Goal: Task Accomplishment & Management: Manage account settings

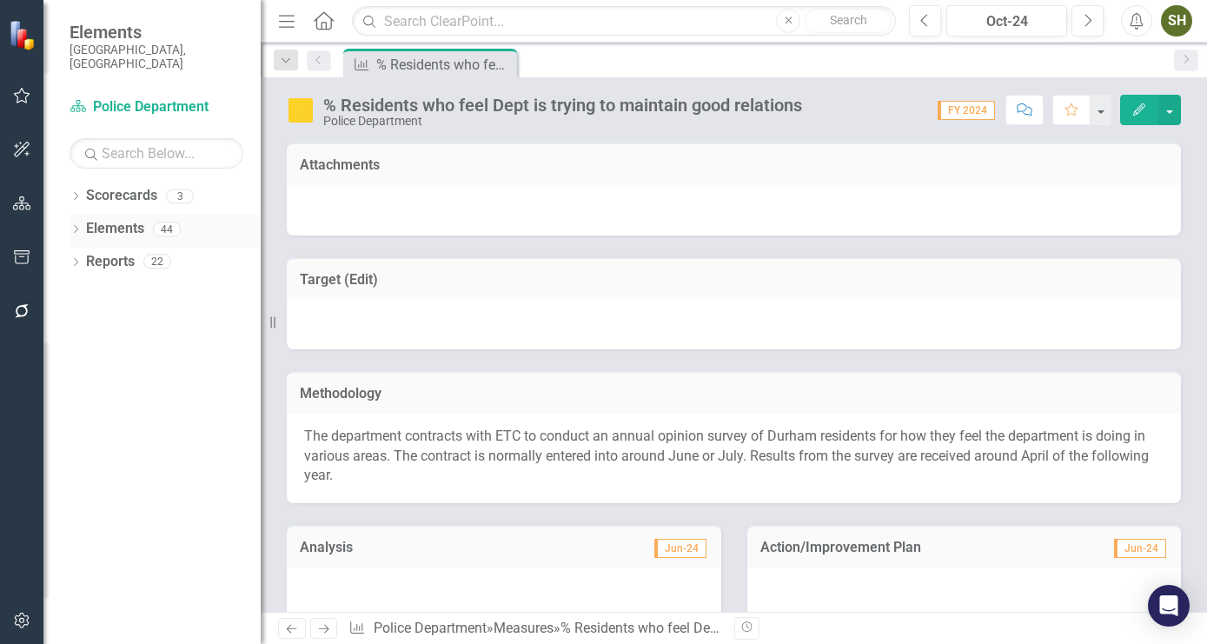
click at [77, 226] on icon "Dropdown" at bounding box center [76, 231] width 12 height 10
click at [85, 291] on icon at bounding box center [85, 295] width 4 height 8
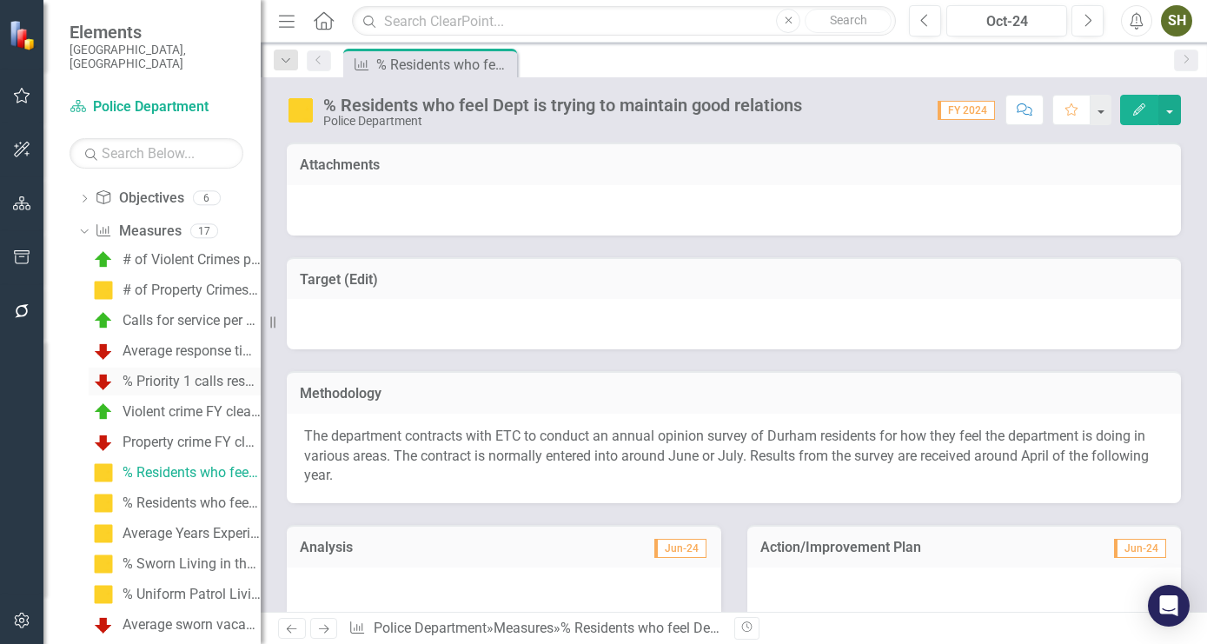
scroll to position [99, 0]
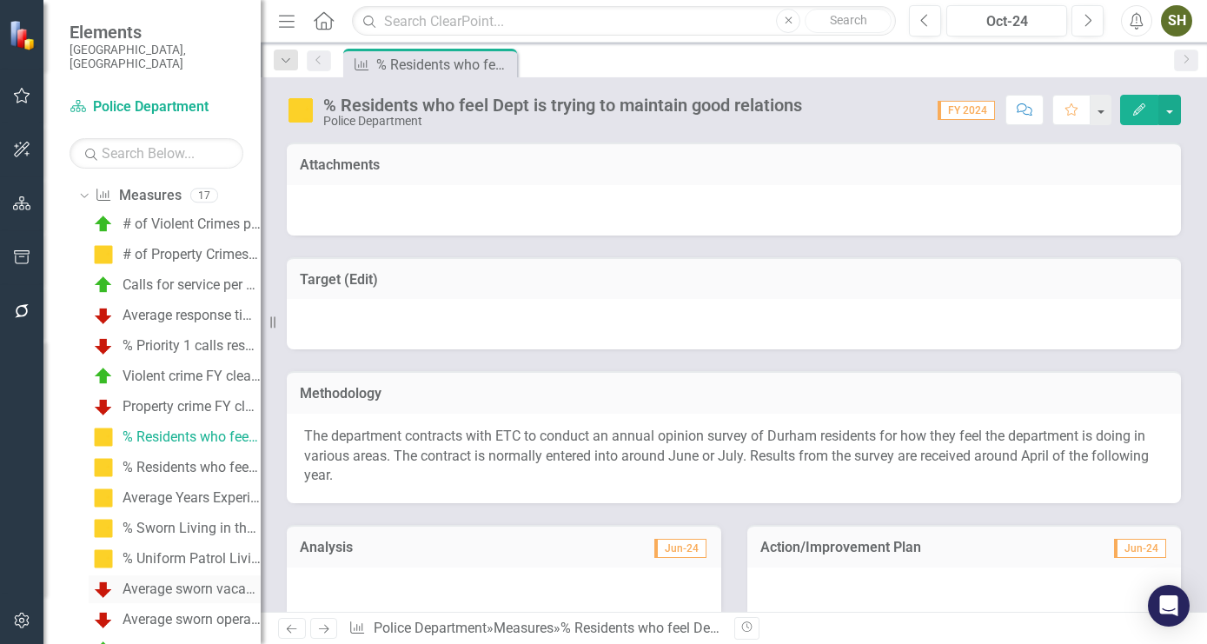
click at [169, 581] on div "Average sworn vacancy rate" at bounding box center [192, 589] width 138 height 16
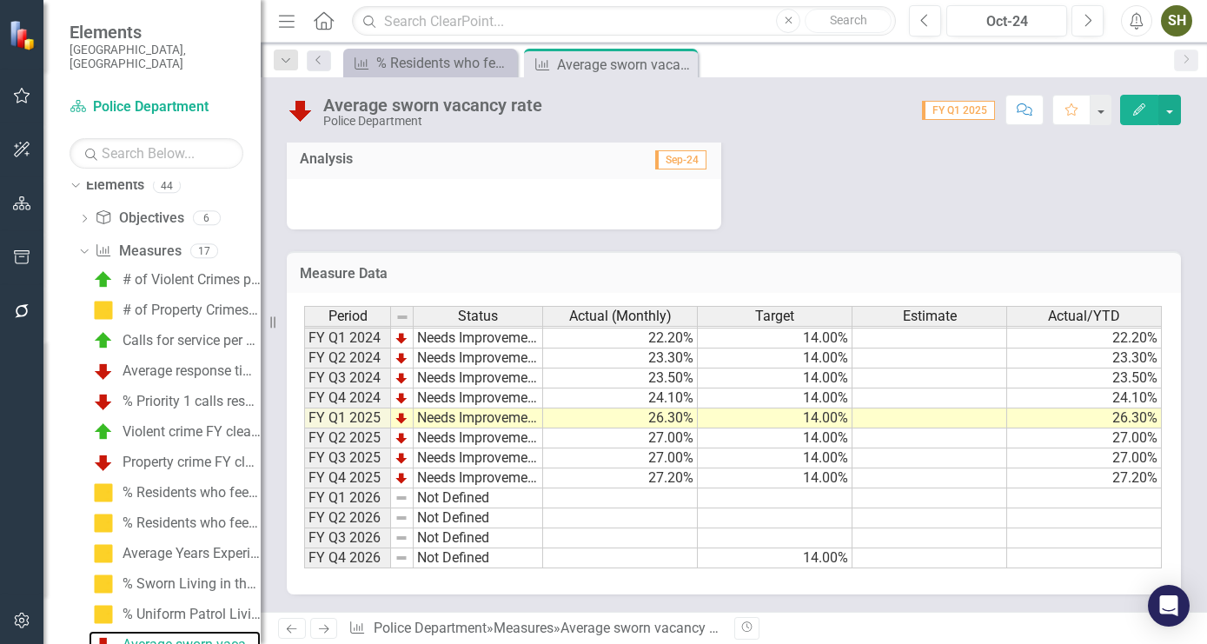
scroll to position [764, 0]
click at [420, 500] on td "Not Defined" at bounding box center [478, 498] width 129 height 20
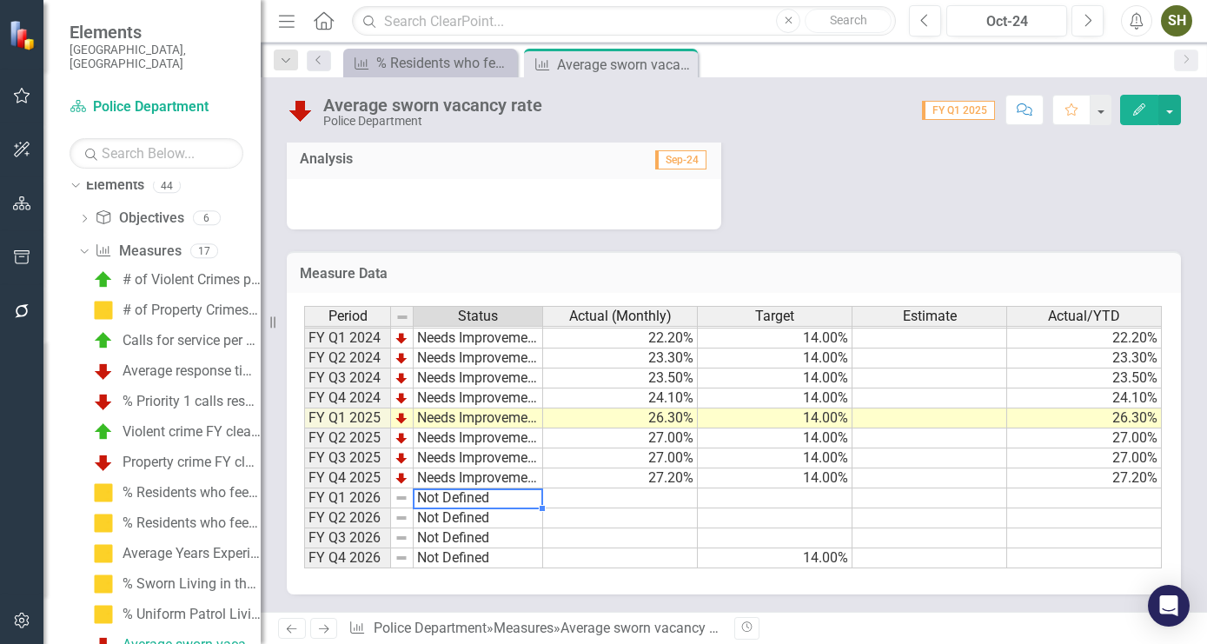
click at [420, 500] on td "Not Defined" at bounding box center [478, 498] width 129 height 20
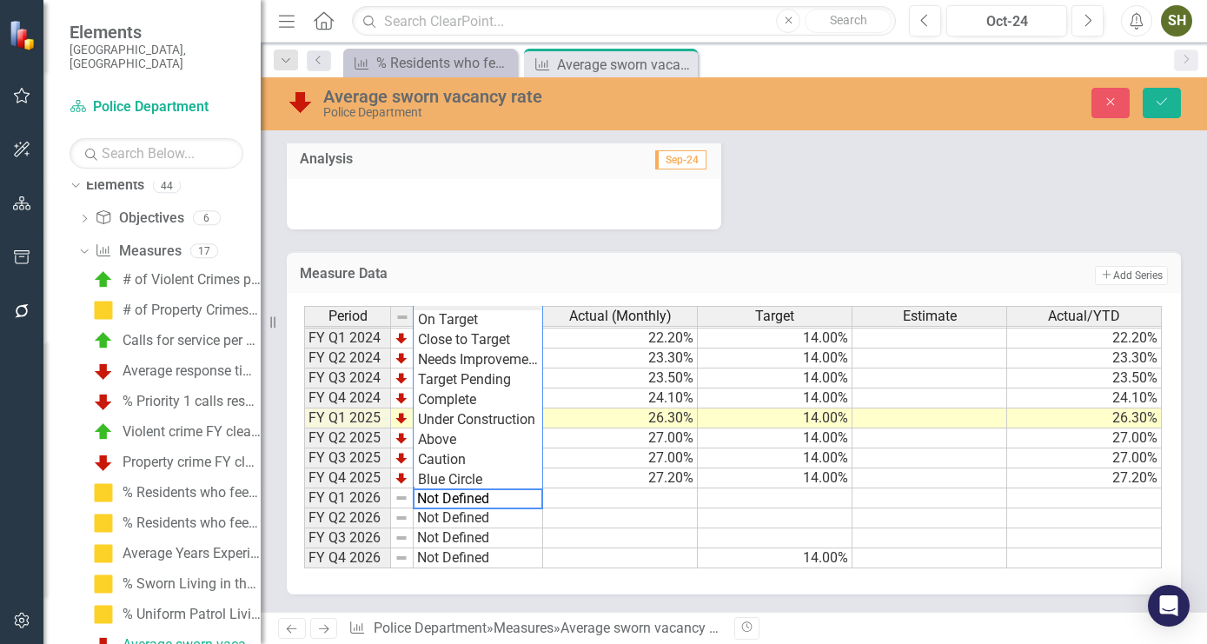
scroll to position [239, 0]
type textarea "Needs Improvement"
click at [474, 367] on div "Period Status Actual (Monthly) Target Estimate Actual/YTD FY Q1 2021 Needs Impr…" at bounding box center [733, 437] width 859 height 263
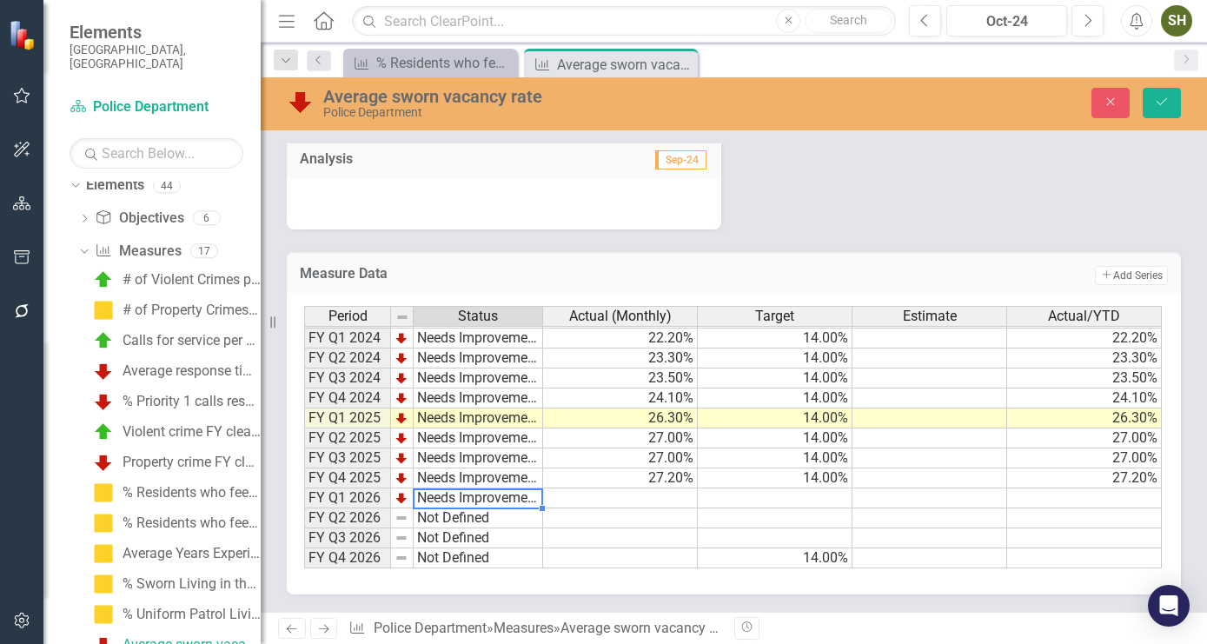
click at [653, 503] on td at bounding box center [620, 498] width 155 height 20
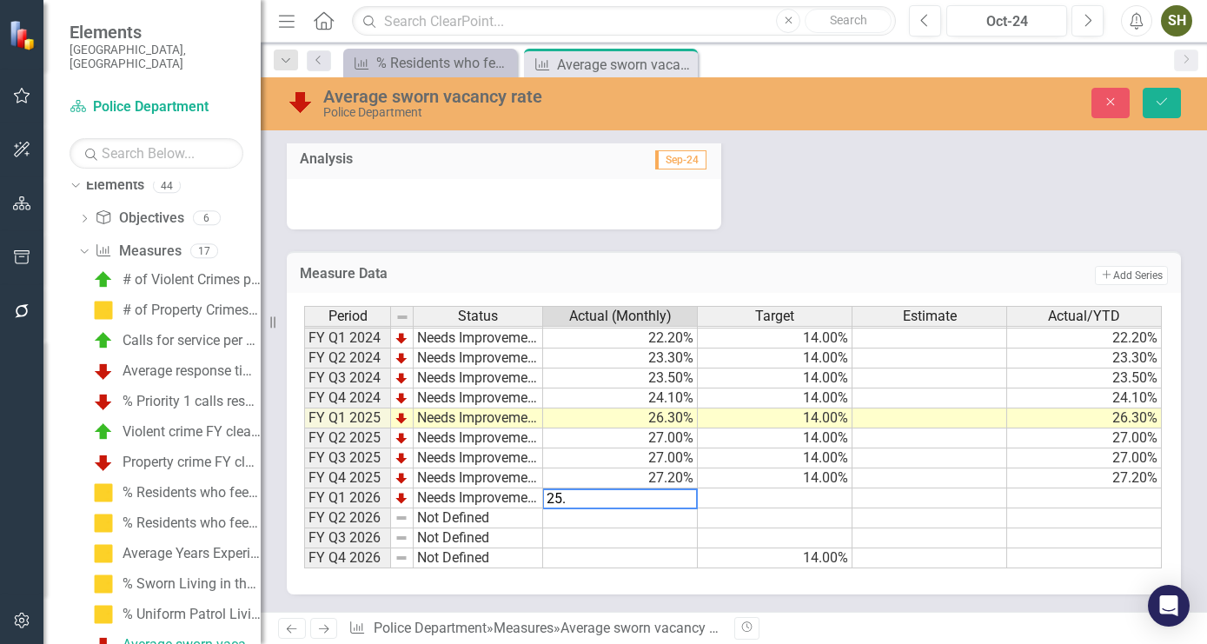
type textarea "25.5"
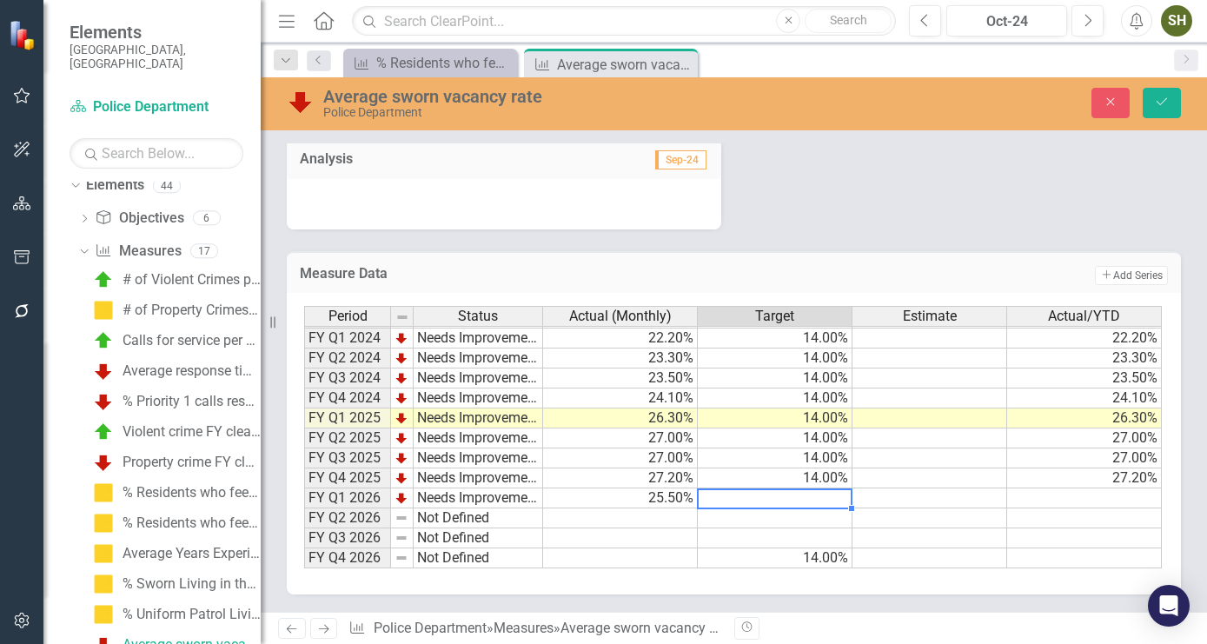
type textarea "14"
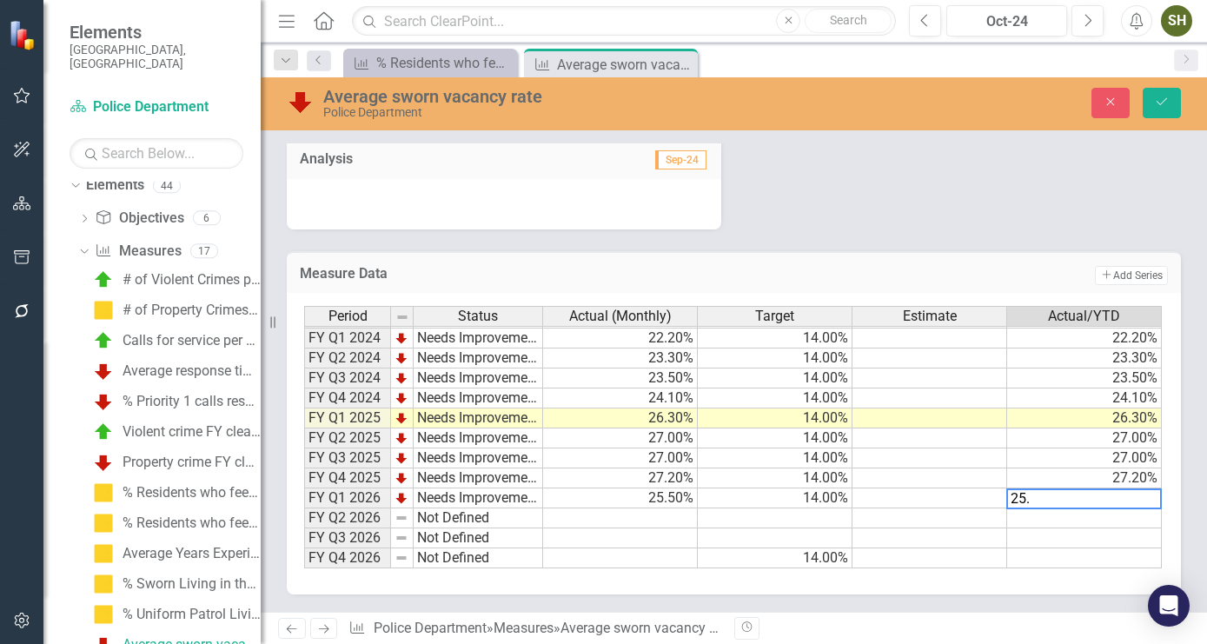
type textarea "25.5"
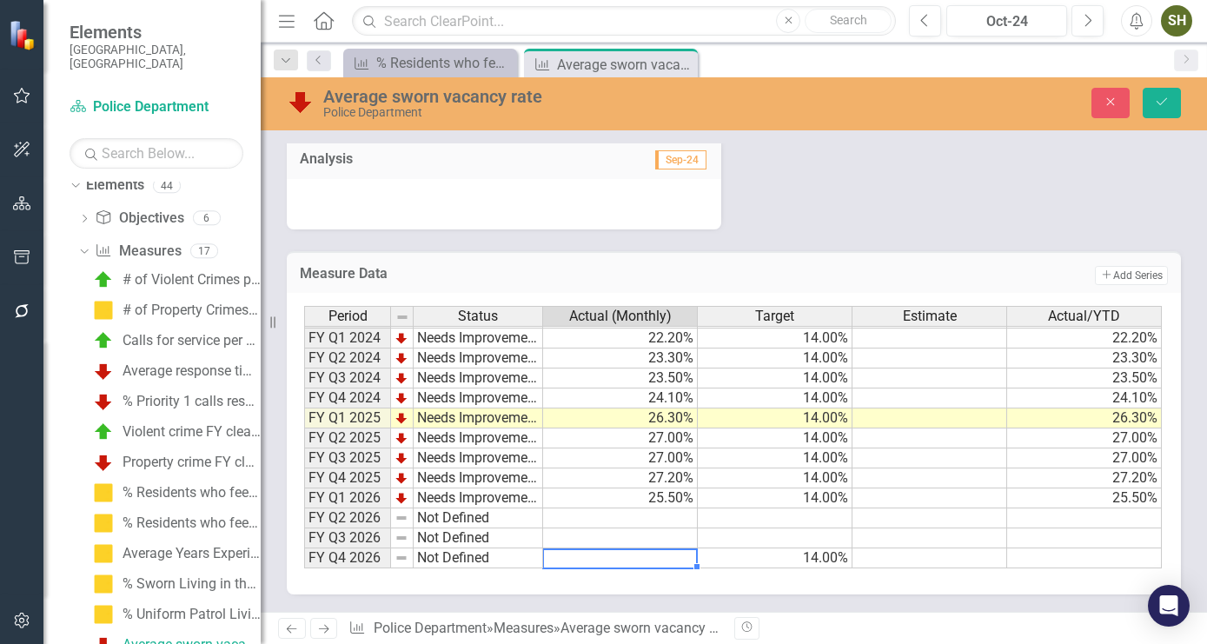
click at [663, 558] on td at bounding box center [620, 558] width 155 height 20
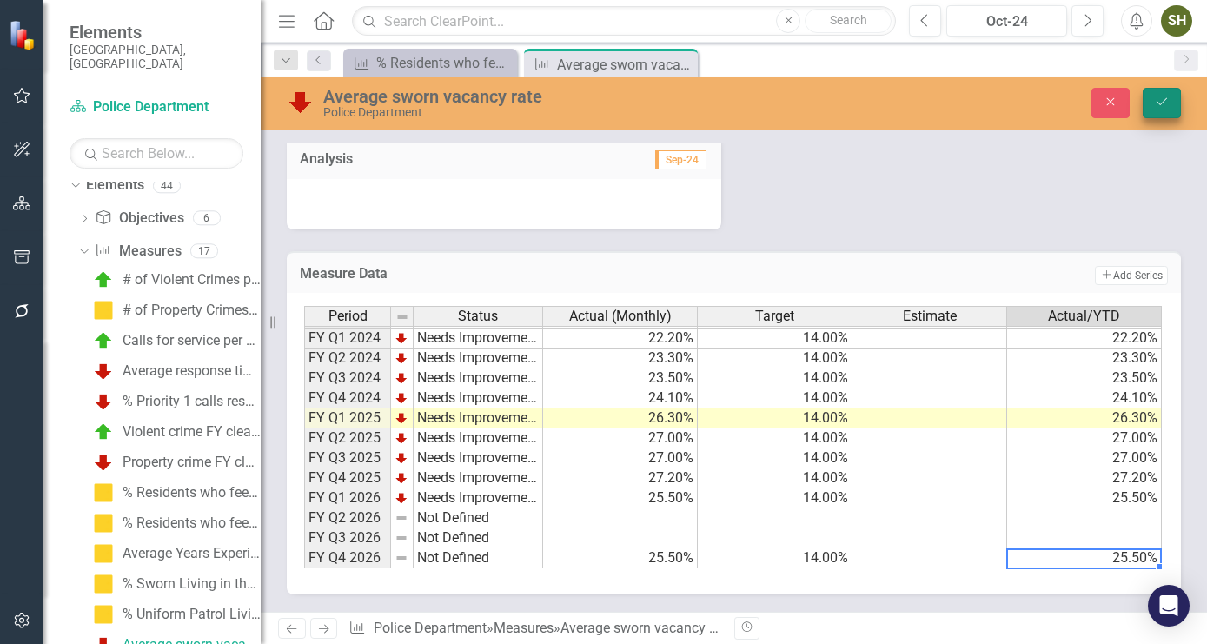
type textarea "25.5"
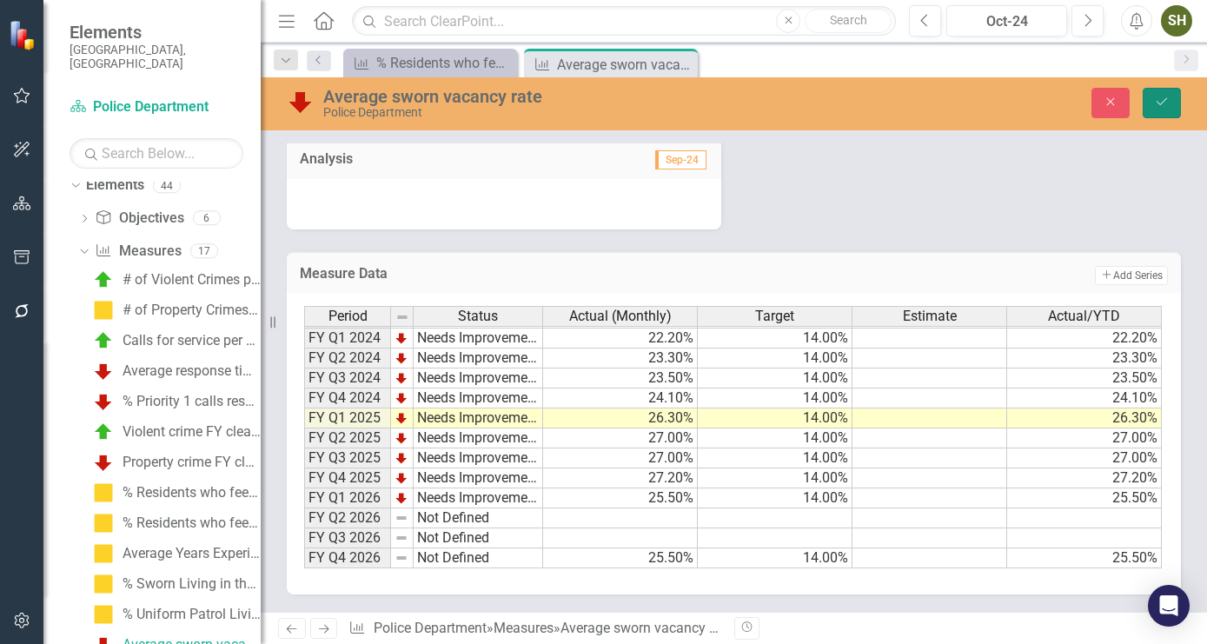
click at [1151, 108] on button "Save" at bounding box center [1162, 103] width 38 height 30
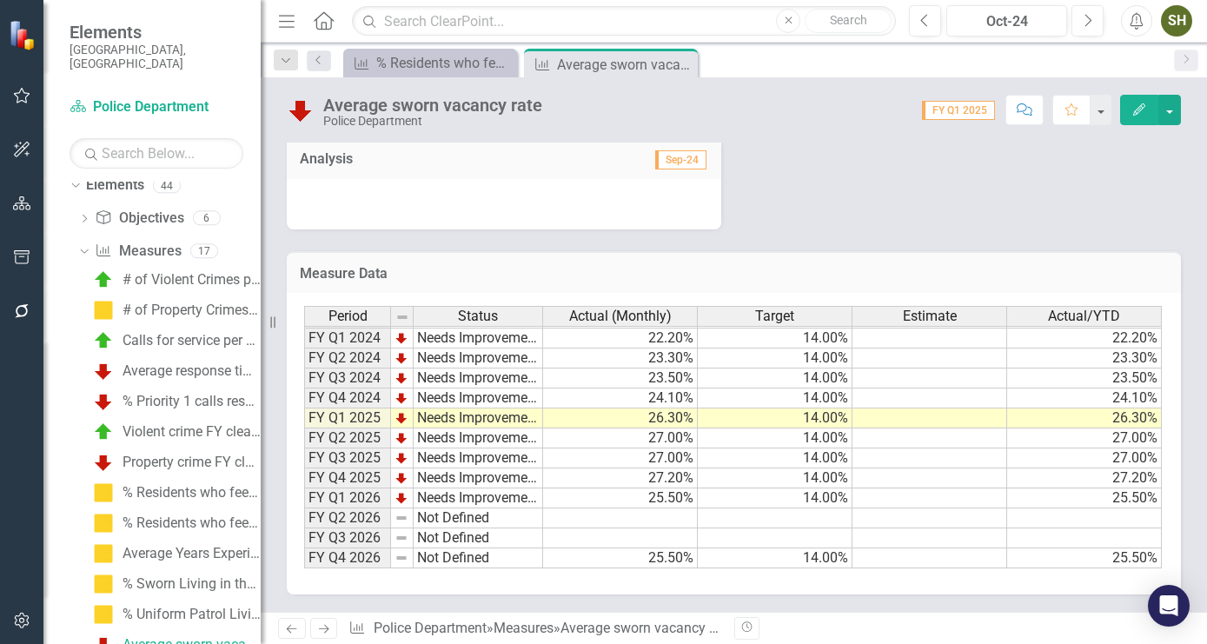
click at [900, 560] on td at bounding box center [929, 558] width 155 height 20
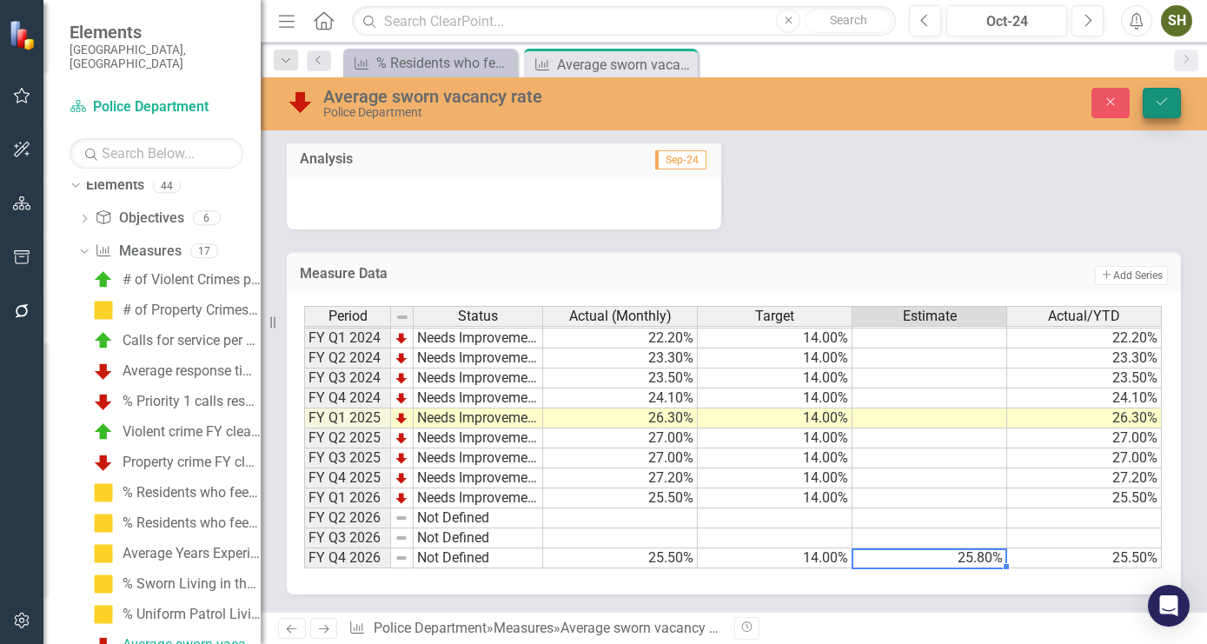
type textarea "25.8"
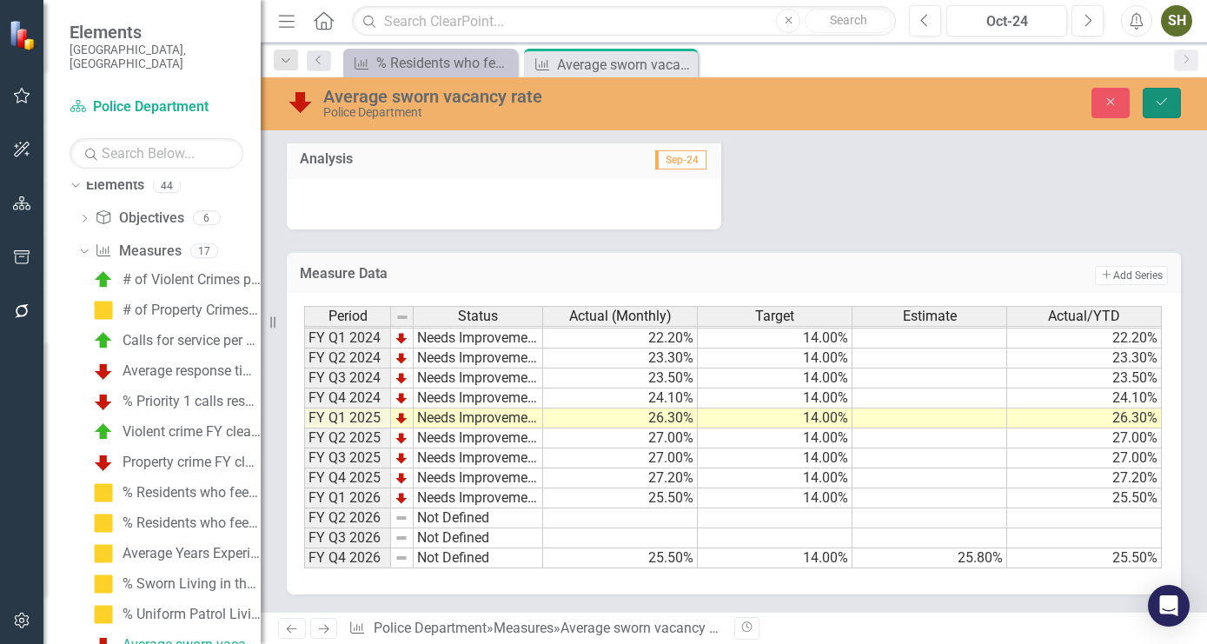
click at [1159, 109] on button "Save" at bounding box center [1162, 103] width 38 height 30
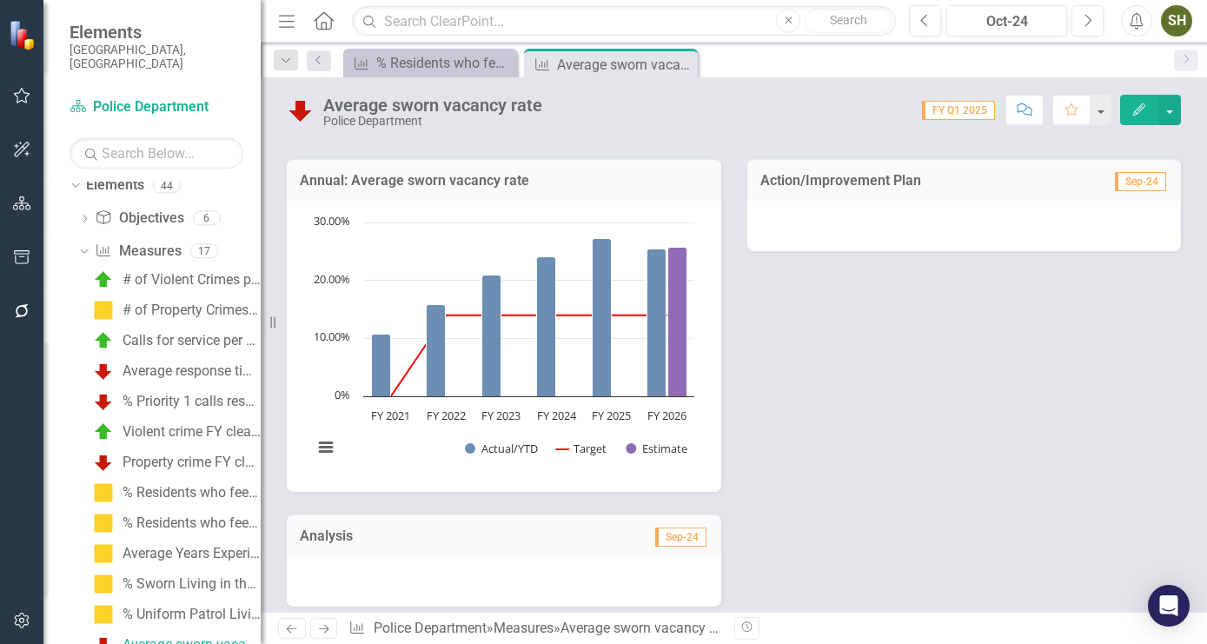
scroll to position [396, 0]
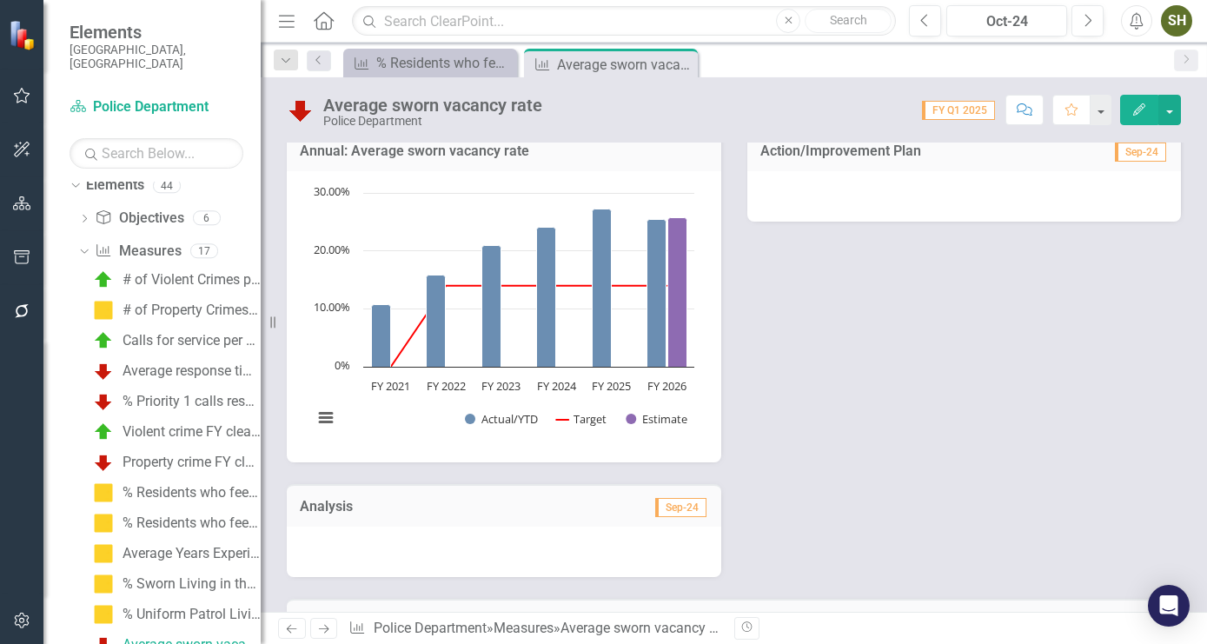
click at [329, 625] on icon "Next" at bounding box center [323, 628] width 15 height 11
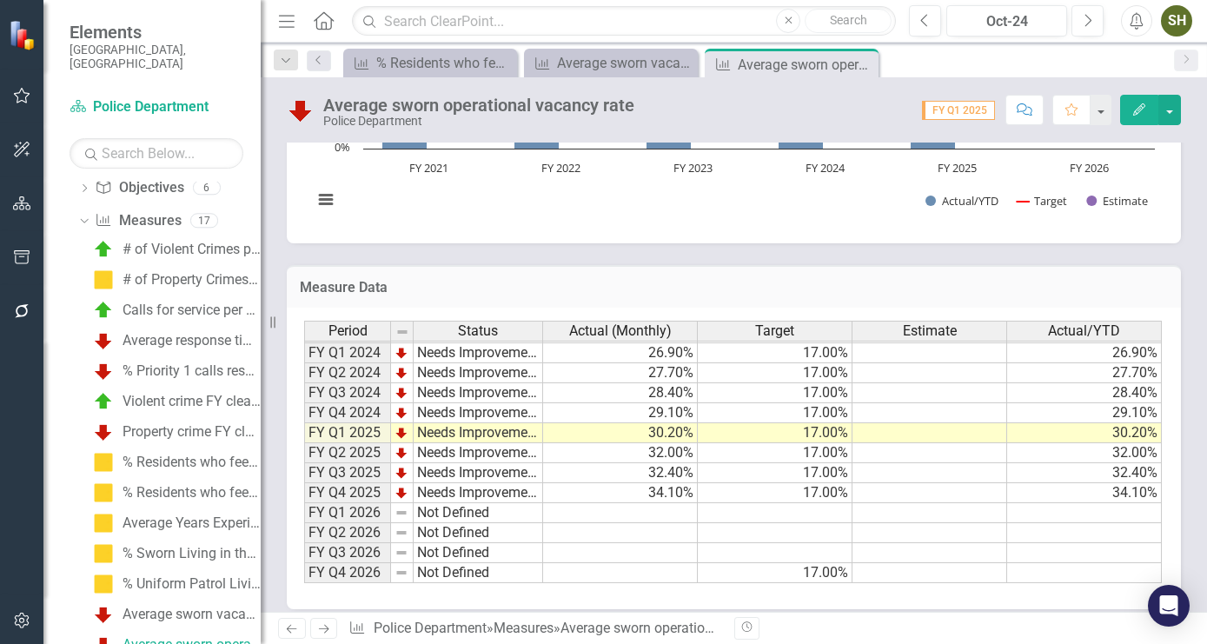
scroll to position [784, 0]
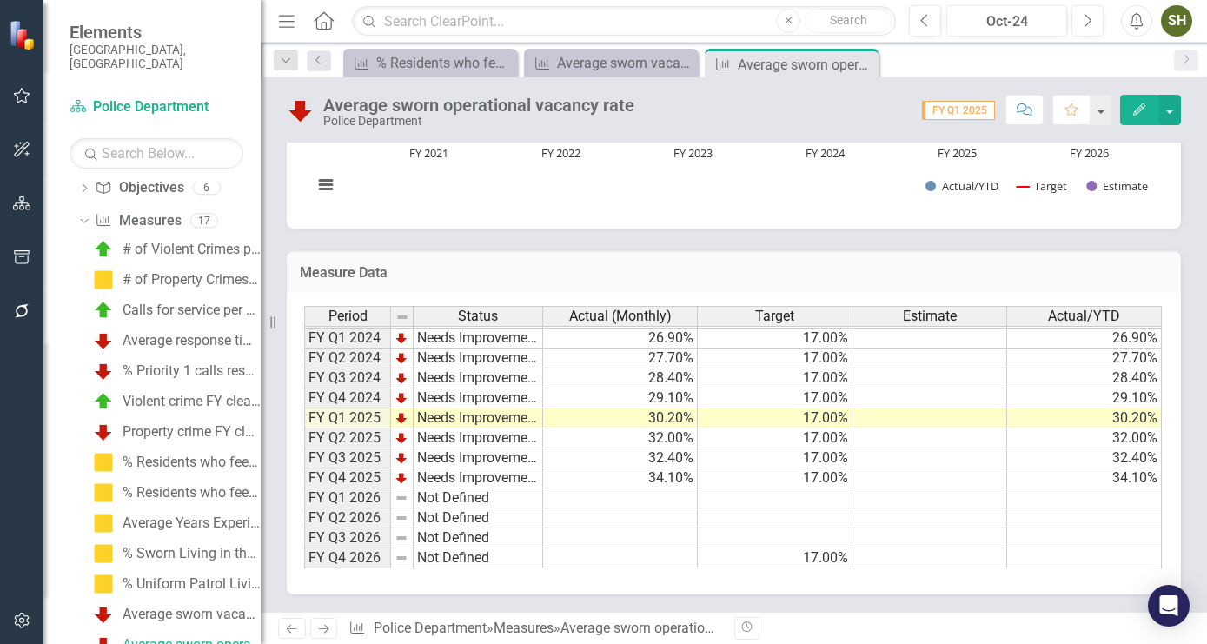
click at [434, 498] on td "Not Defined" at bounding box center [478, 498] width 129 height 20
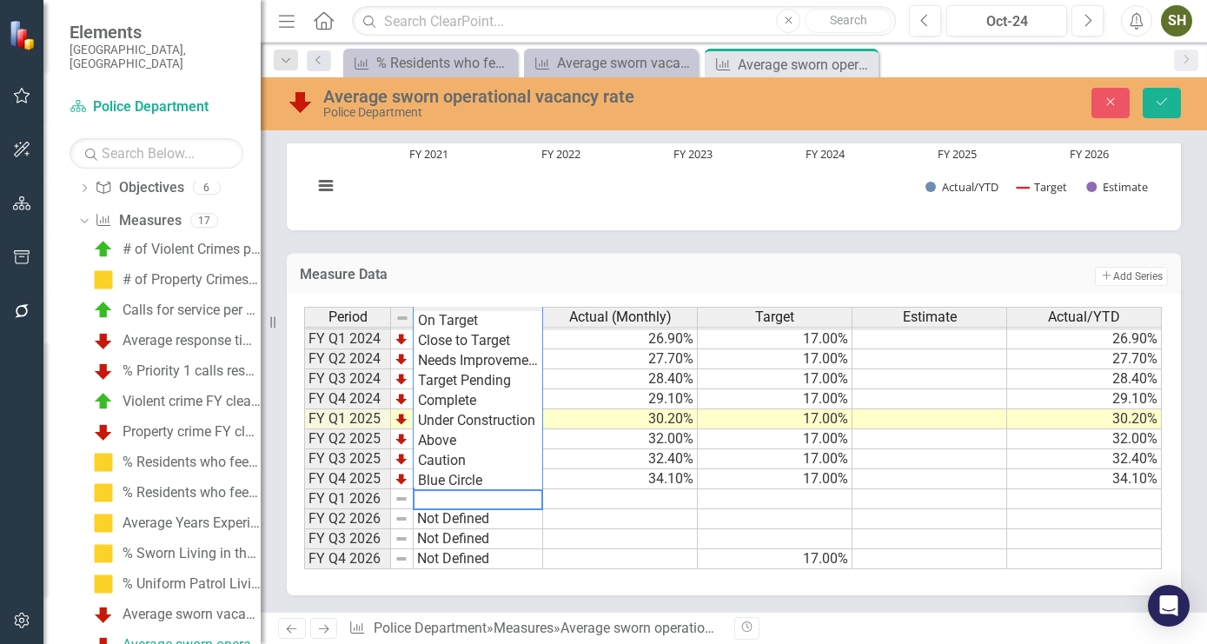
scroll to position [239, 0]
click at [501, 363] on div "Period Status Actual (Monthly) Target Estimate Actual/YTD FY Q1 2021 Needs Impr…" at bounding box center [733, 438] width 859 height 263
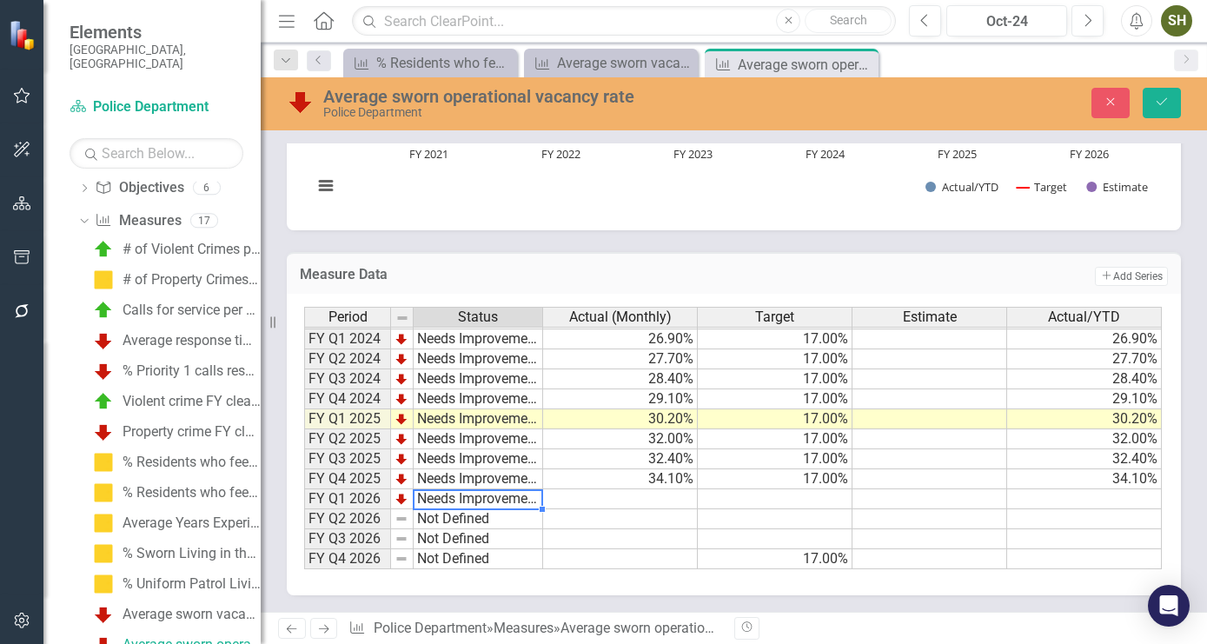
click at [671, 497] on td at bounding box center [620, 499] width 155 height 20
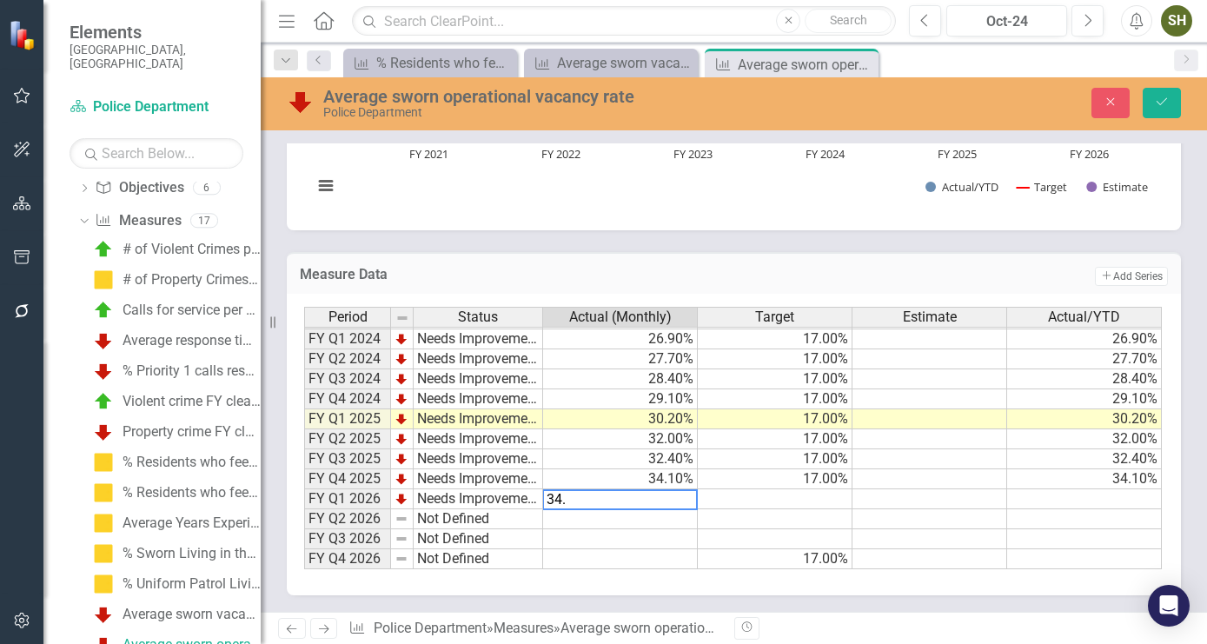
type textarea "34.8"
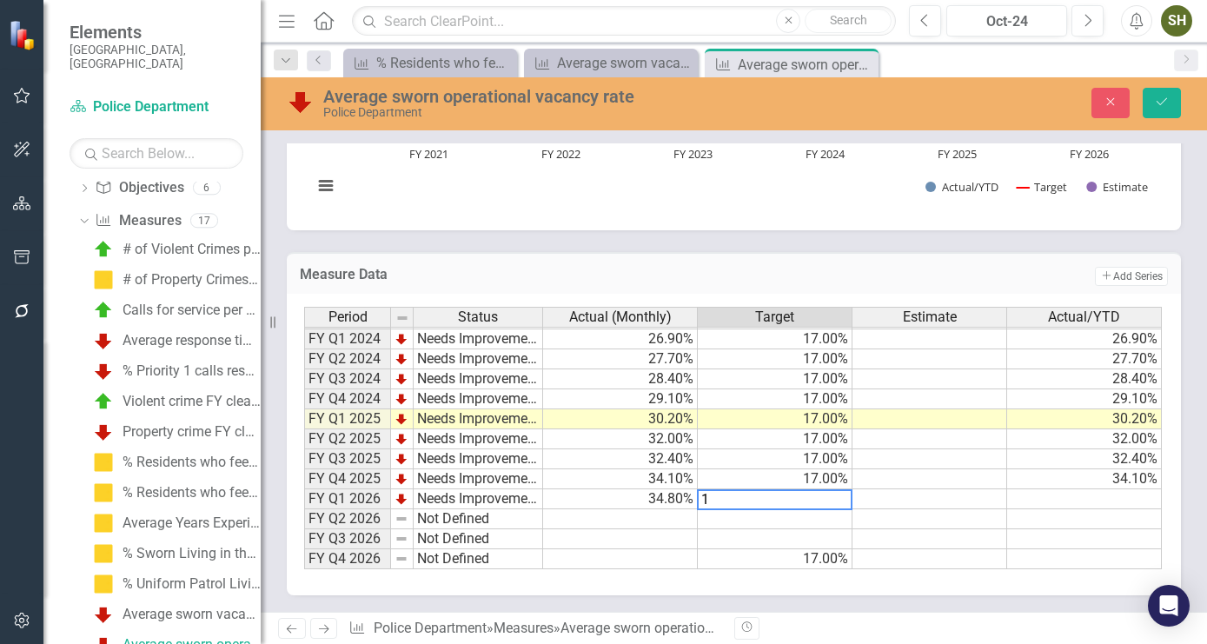
type textarea "17"
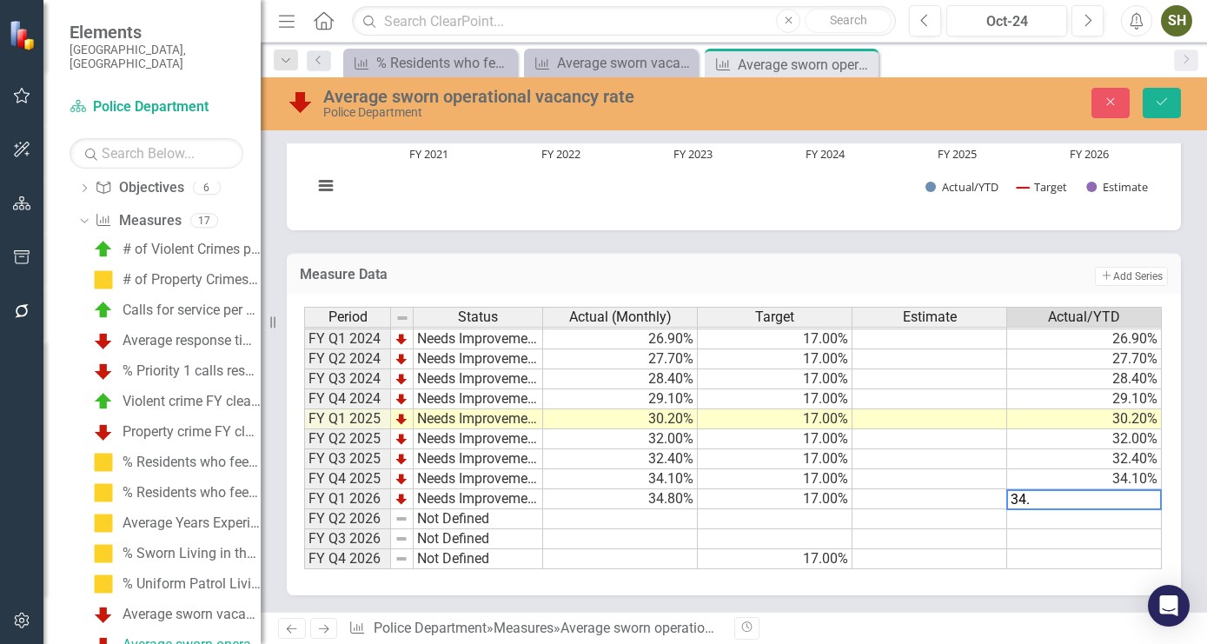
type textarea "34.8"
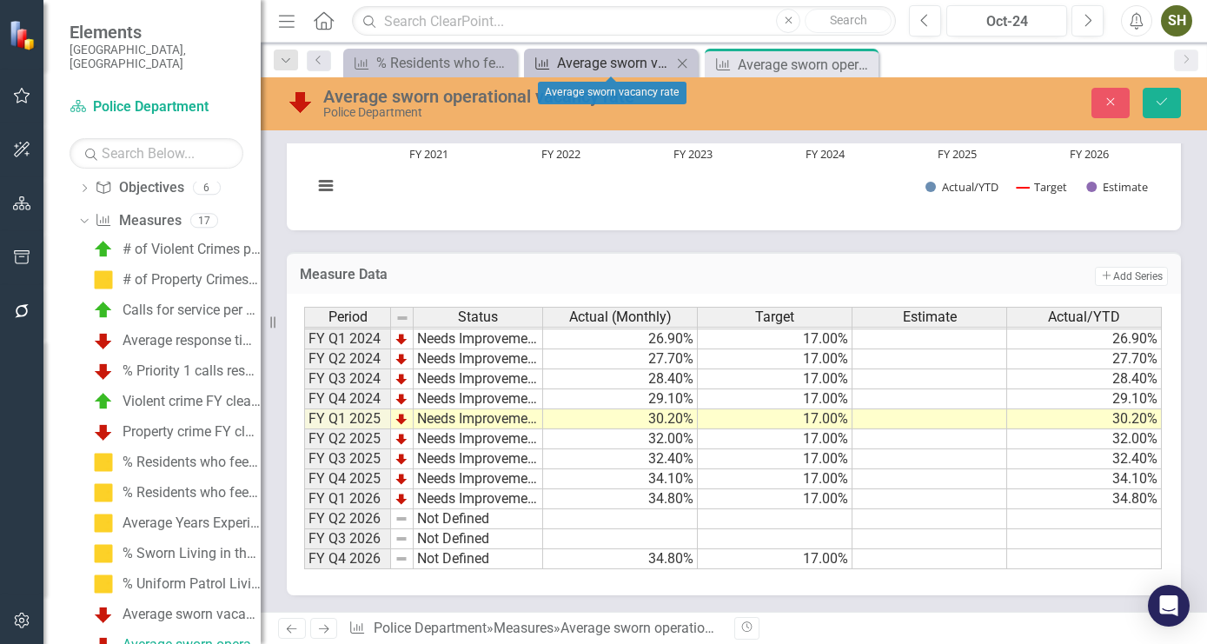
click at [610, 54] on div "Average sworn vacancy rate" at bounding box center [614, 63] width 115 height 22
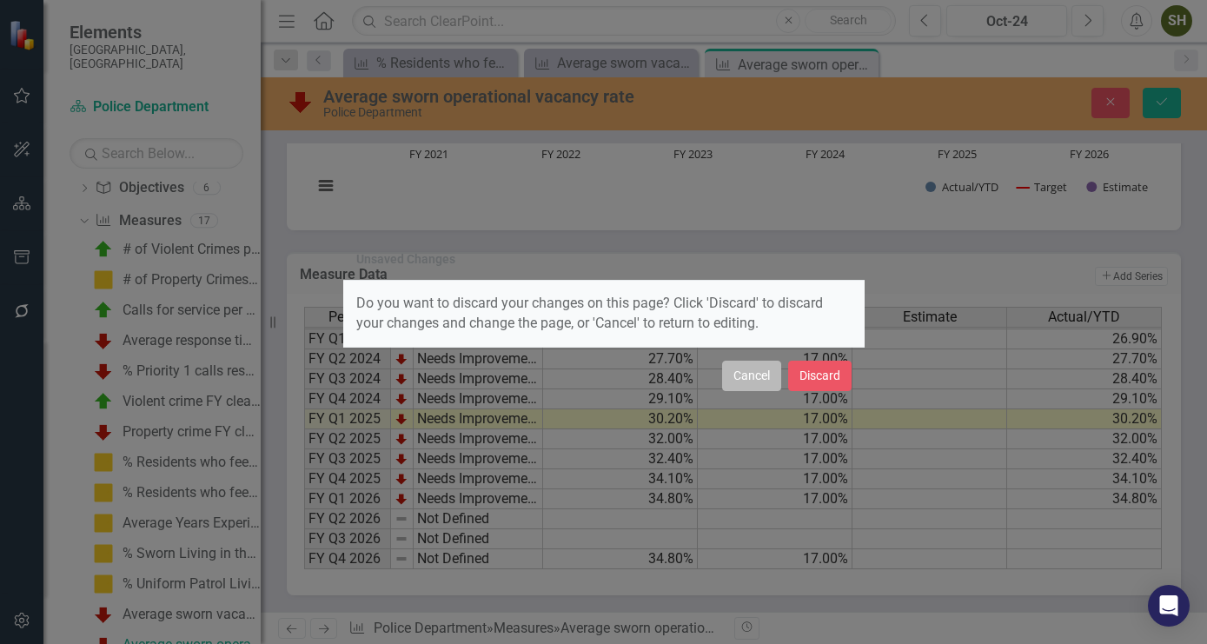
click at [765, 371] on button "Cancel" at bounding box center [751, 376] width 59 height 30
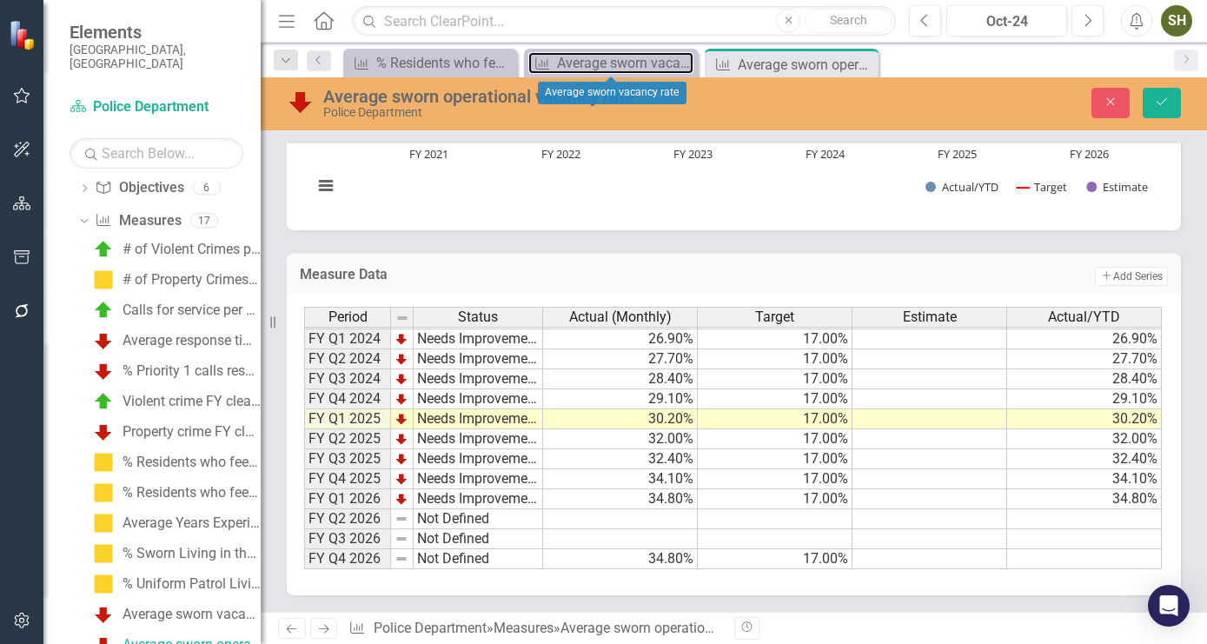
scroll to position [240, 0]
click at [901, 553] on td at bounding box center [929, 559] width 155 height 20
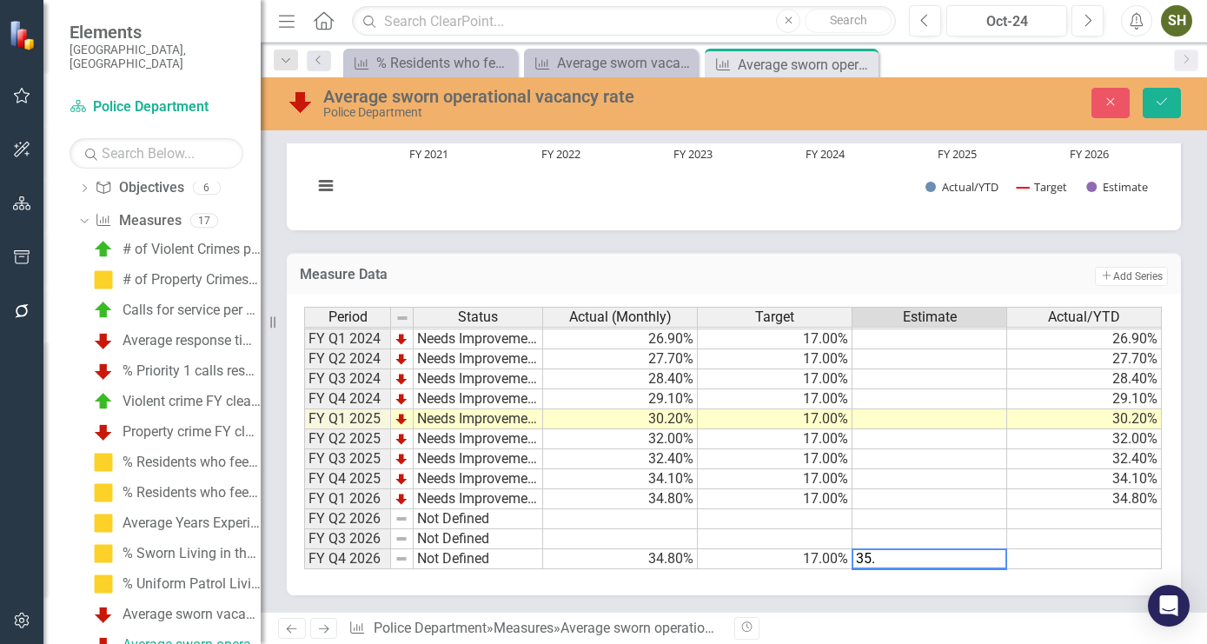
type textarea "35.2"
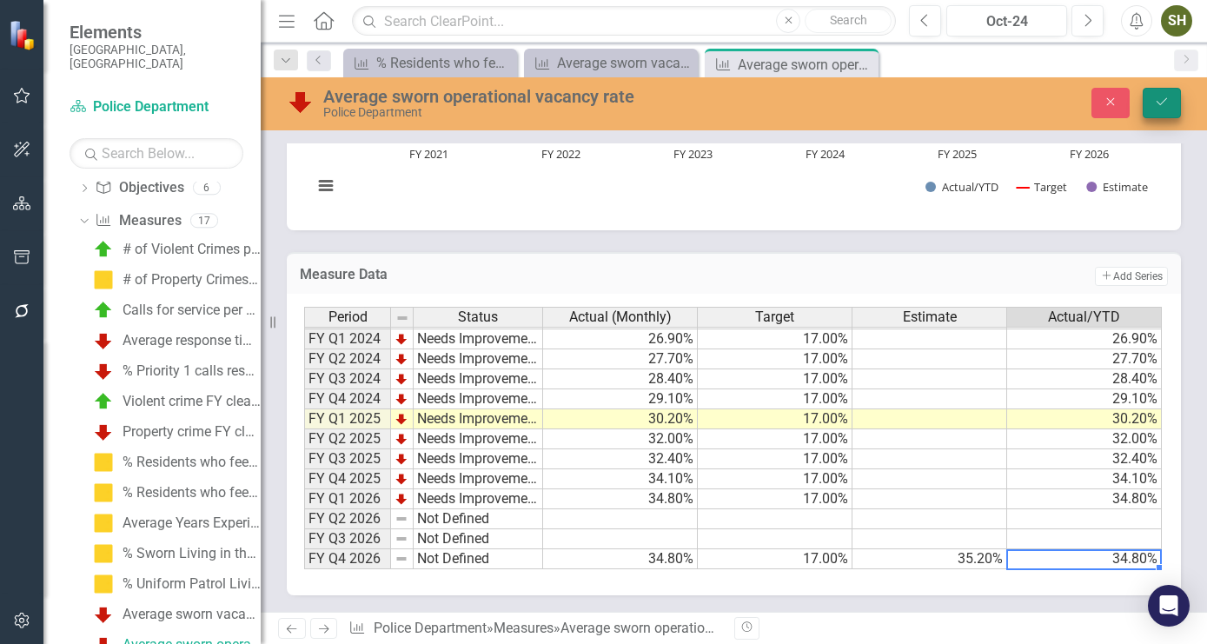
type textarea "34.8"
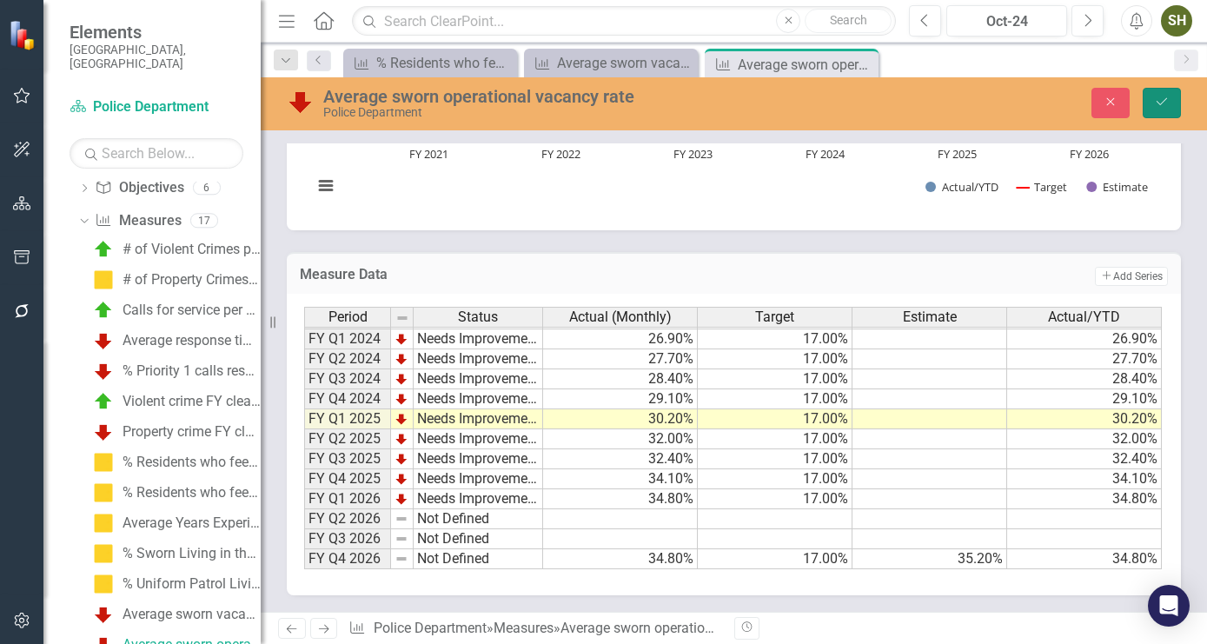
click at [1160, 111] on button "Save" at bounding box center [1162, 103] width 38 height 30
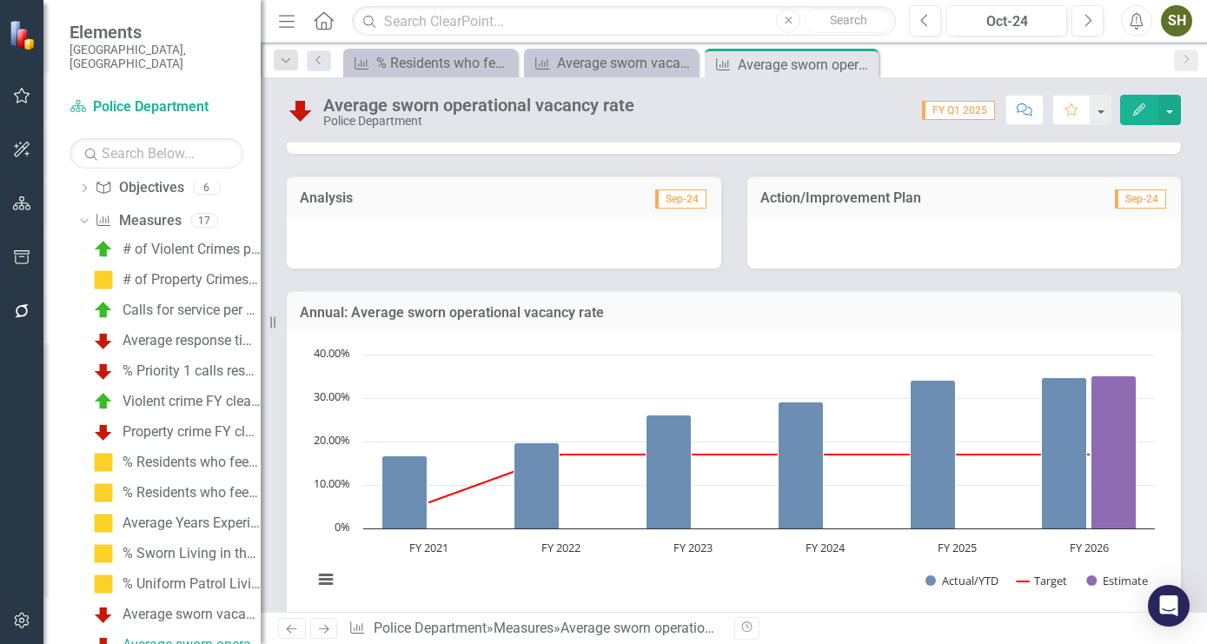
scroll to position [396, 0]
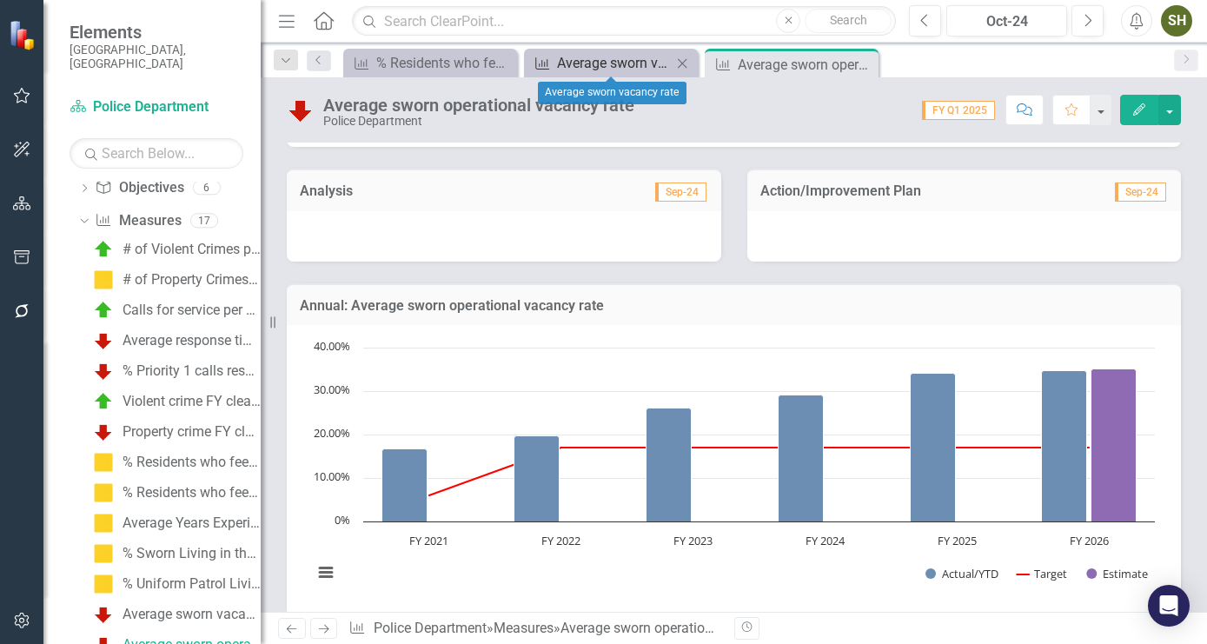
click at [584, 66] on div "Average sworn vacancy rate" at bounding box center [614, 63] width 115 height 22
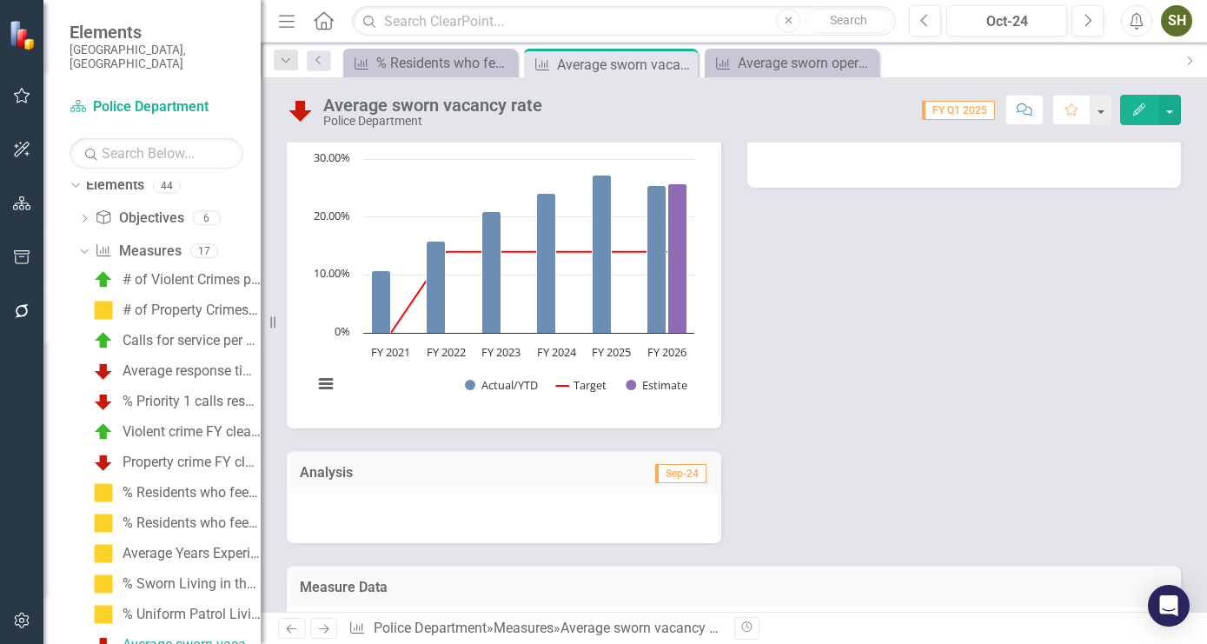
scroll to position [396, 0]
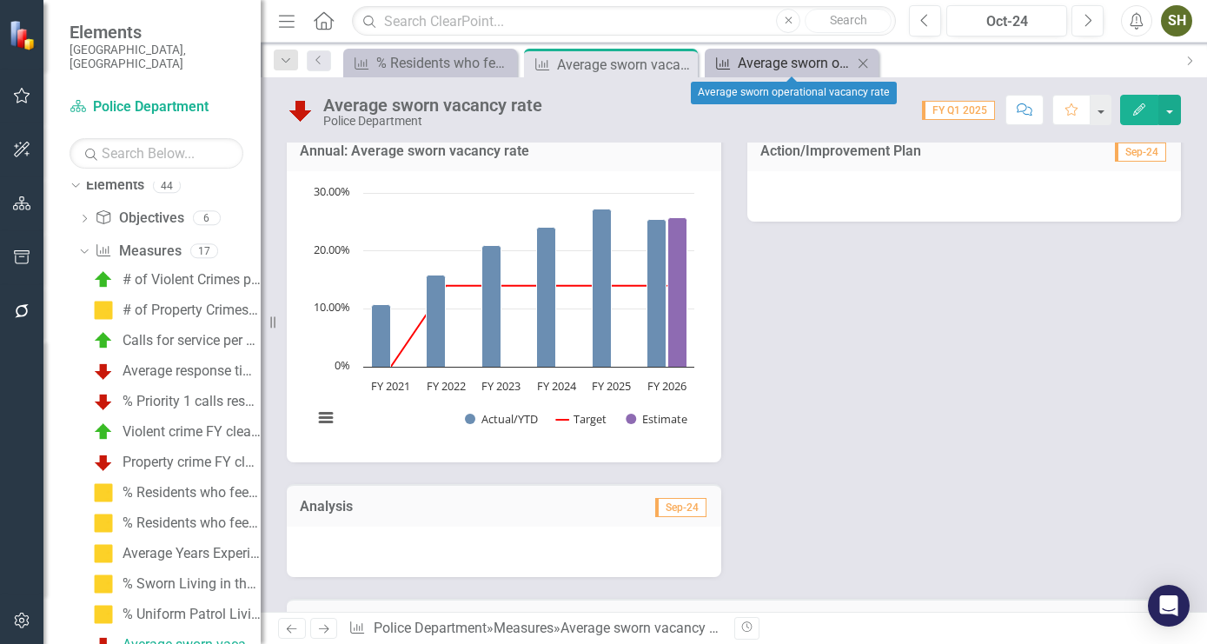
click at [787, 59] on div "Average sworn operational vacancy rate" at bounding box center [795, 63] width 115 height 22
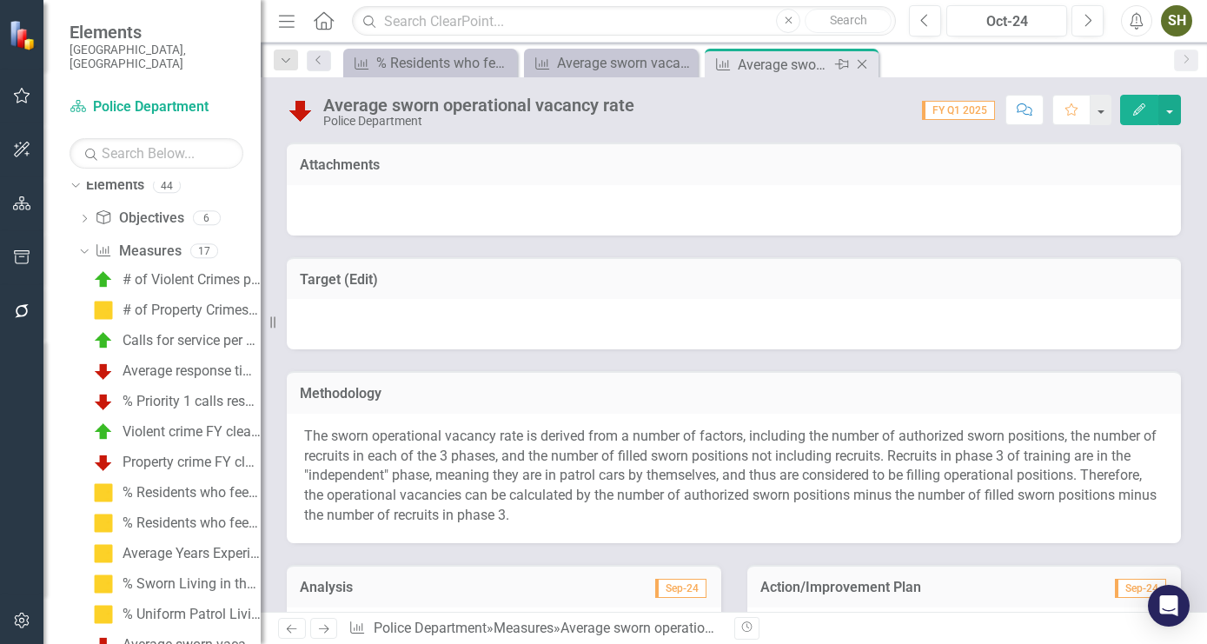
scroll to position [74, 0]
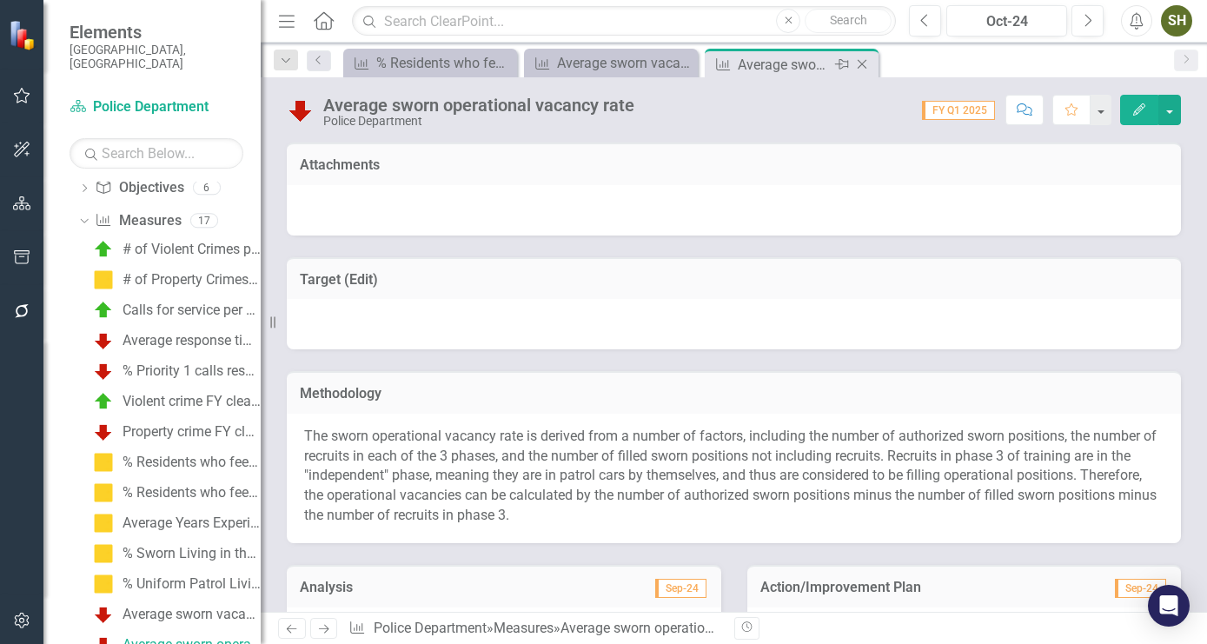
click at [860, 63] on icon at bounding box center [863, 65] width 10 height 10
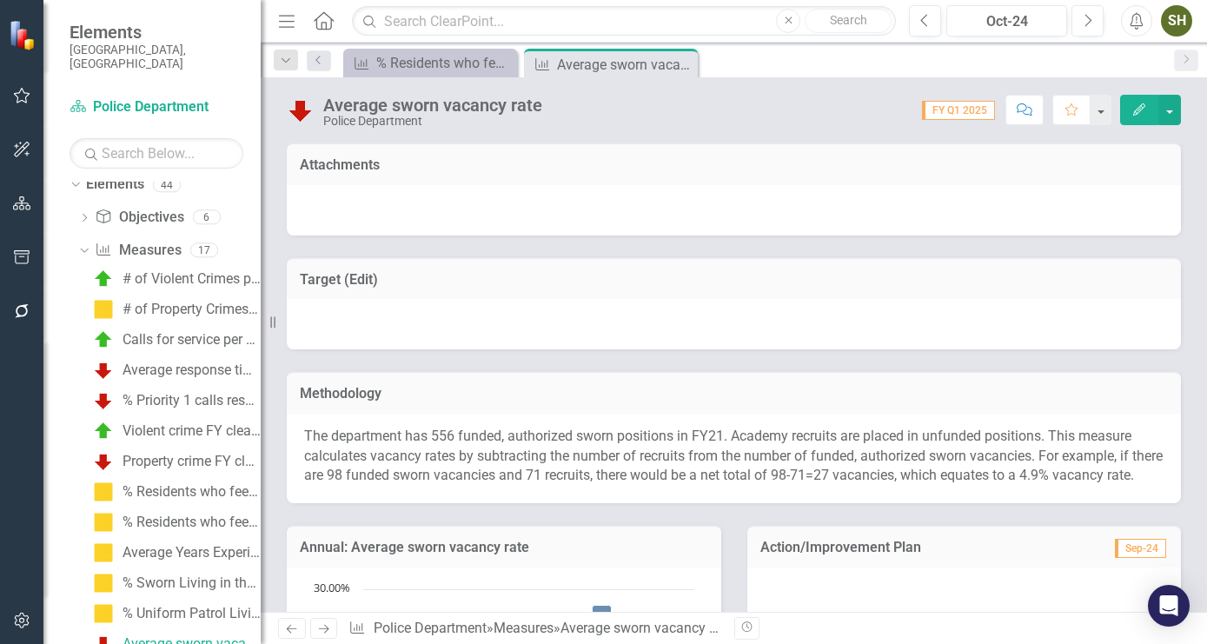
scroll to position [43, 0]
click at [680, 63] on icon at bounding box center [682, 65] width 10 height 10
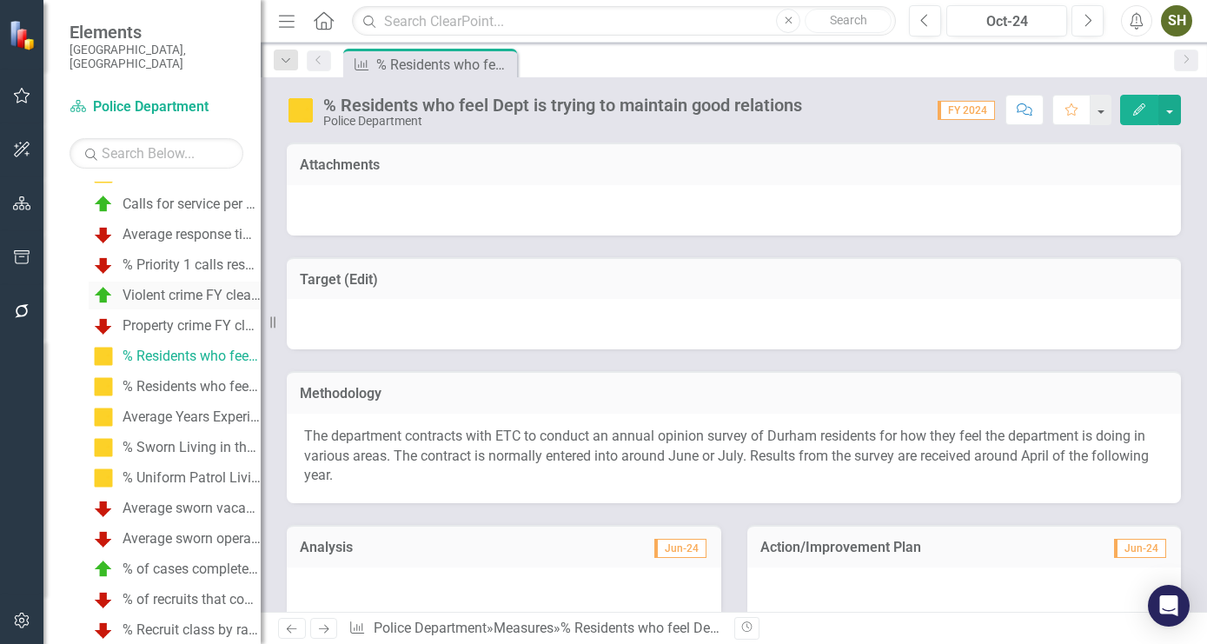
scroll to position [198, 0]
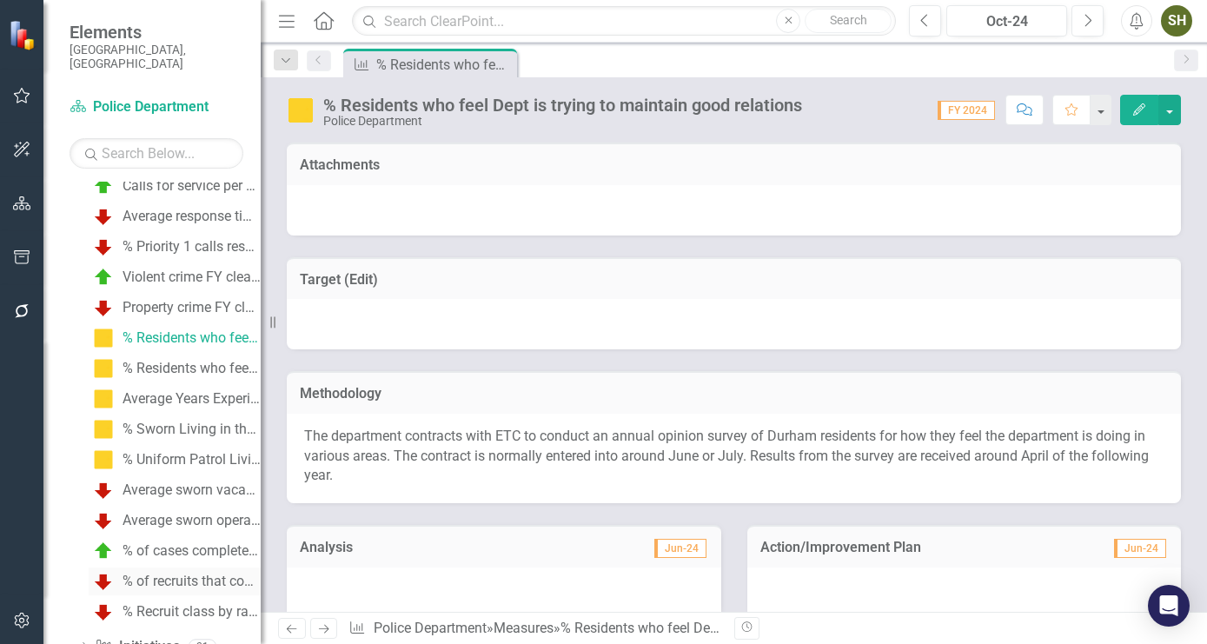
click at [157, 573] on div "% of recruits that complete Phase III training" at bounding box center [192, 581] width 138 height 16
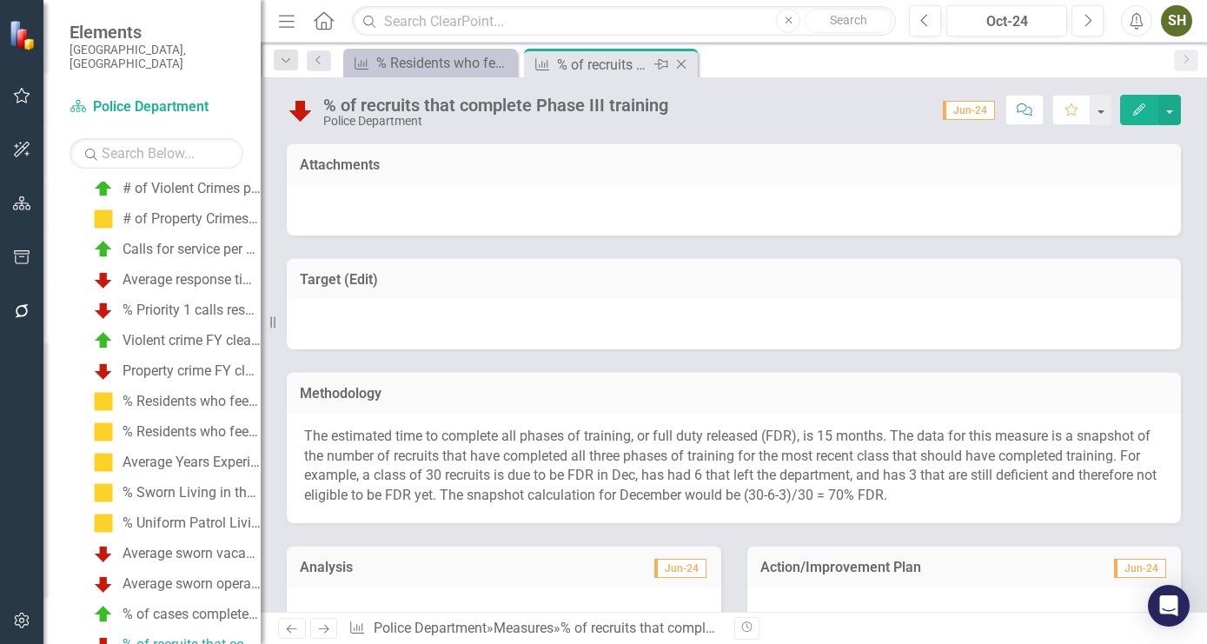
click at [681, 61] on icon "Close" at bounding box center [681, 64] width 17 height 14
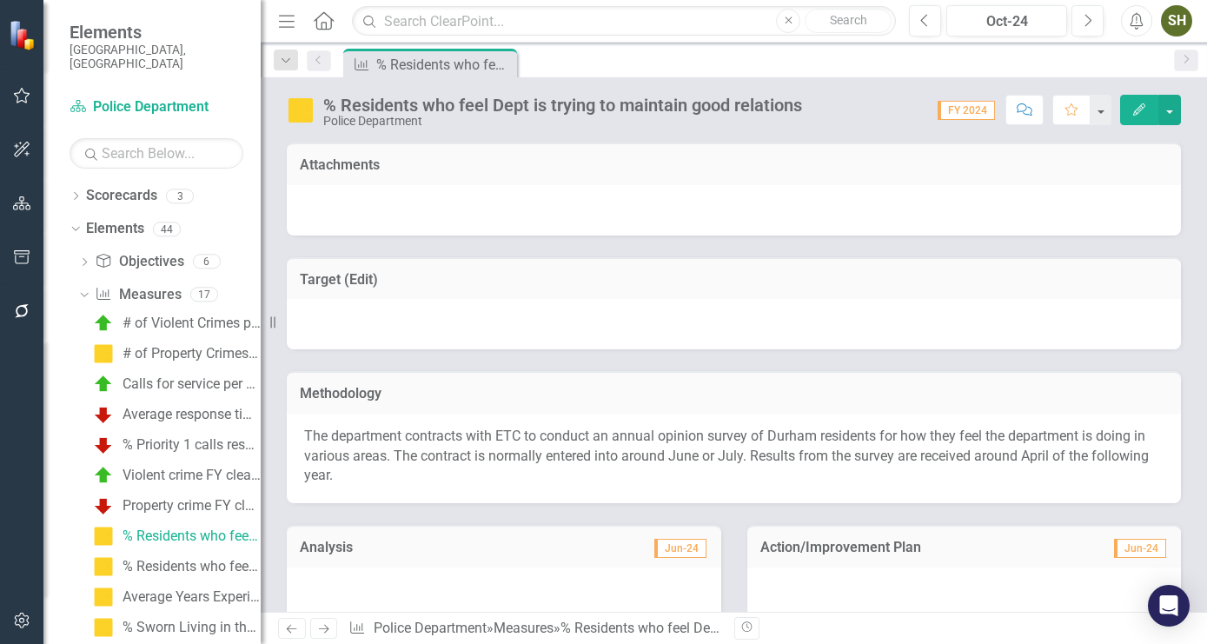
click at [1178, 28] on div "SH" at bounding box center [1176, 20] width 31 height 31
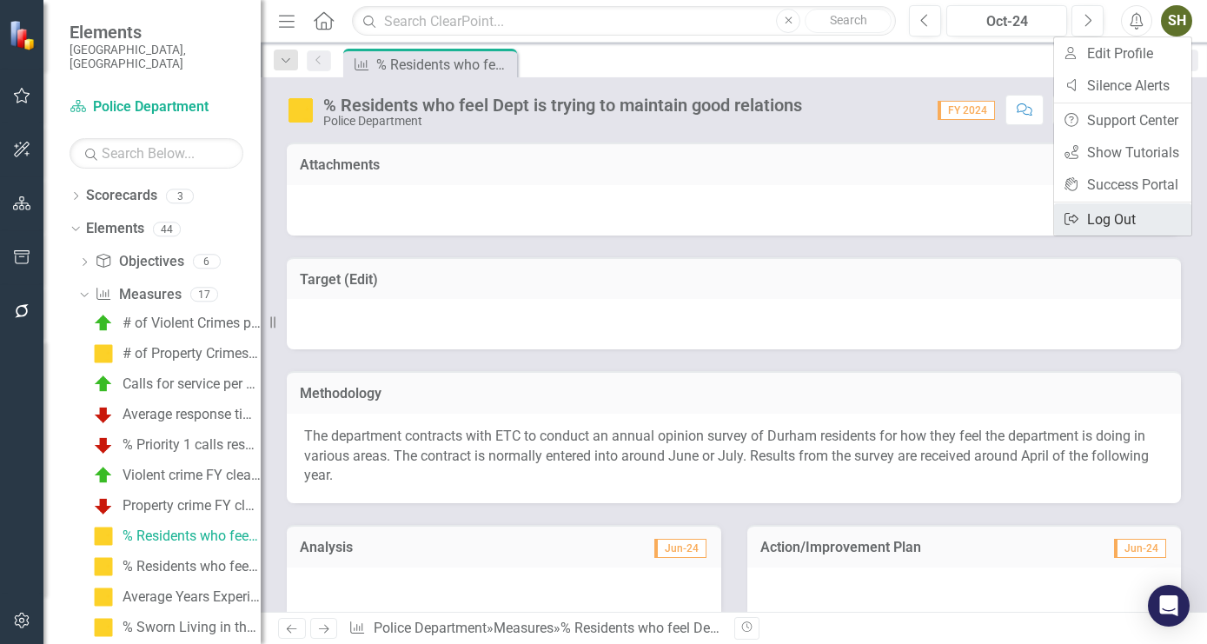
click at [1104, 218] on link "Logout Log Out" at bounding box center [1122, 219] width 137 height 32
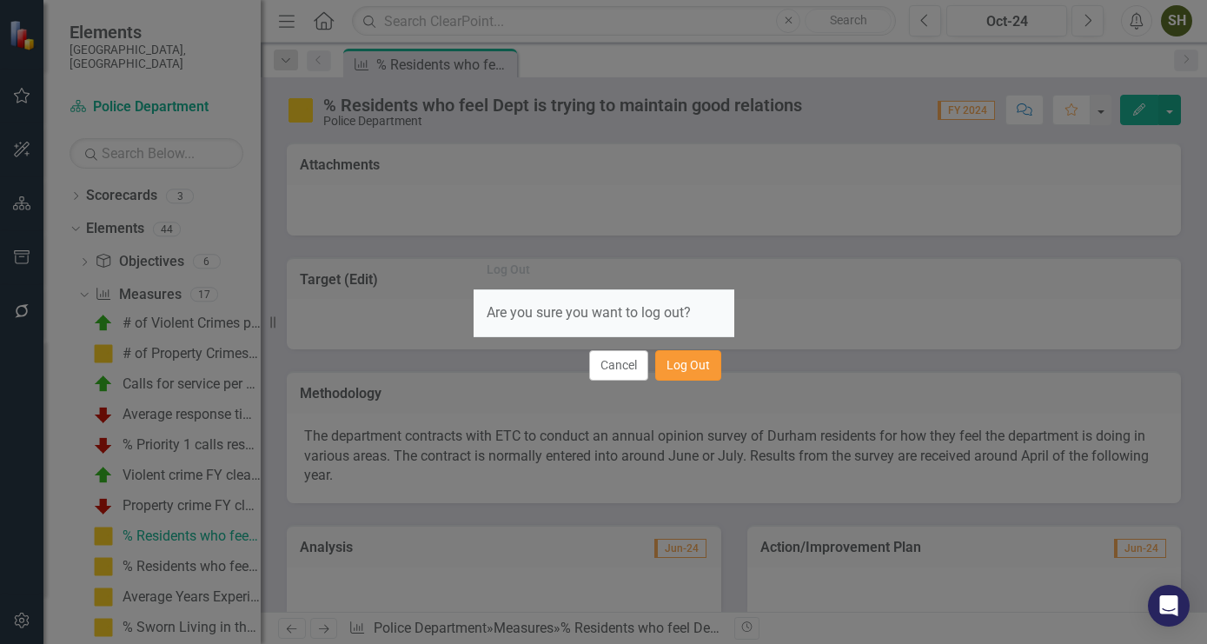
click at [679, 370] on button "Log Out" at bounding box center [688, 365] width 66 height 30
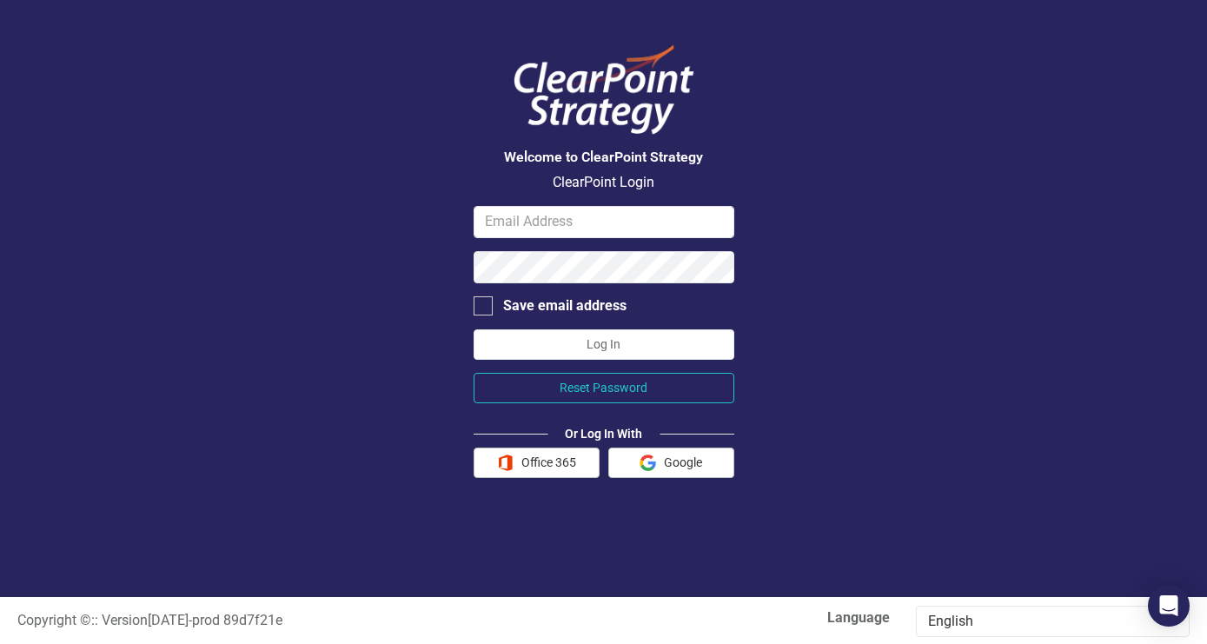
type input "[PERSON_NAME][EMAIL_ADDRESS][PERSON_NAME][DOMAIN_NAME]"
